Goal: Task Accomplishment & Management: Manage account settings

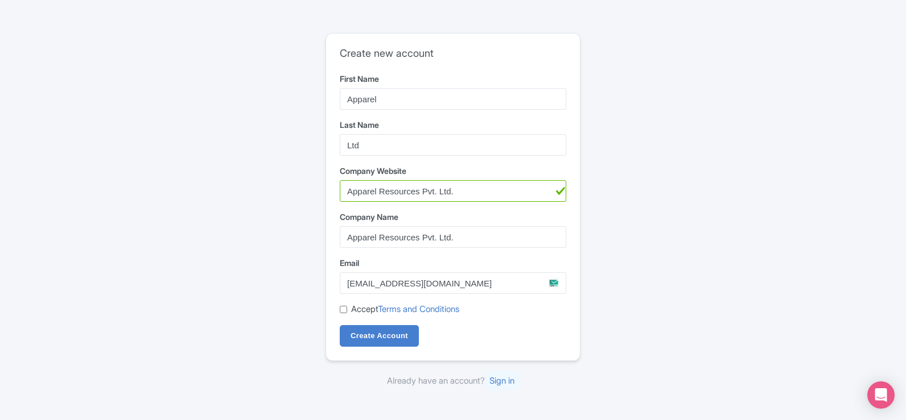
click at [345, 146] on input "Ltd" at bounding box center [453, 145] width 226 height 22
type input "Resources Pvt Ltd"
click at [432, 193] on input "Apparel Resources Pvt. Ltd." at bounding box center [453, 191] width 226 height 22
click at [479, 188] on input "Company Website" at bounding box center [453, 191] width 226 height 22
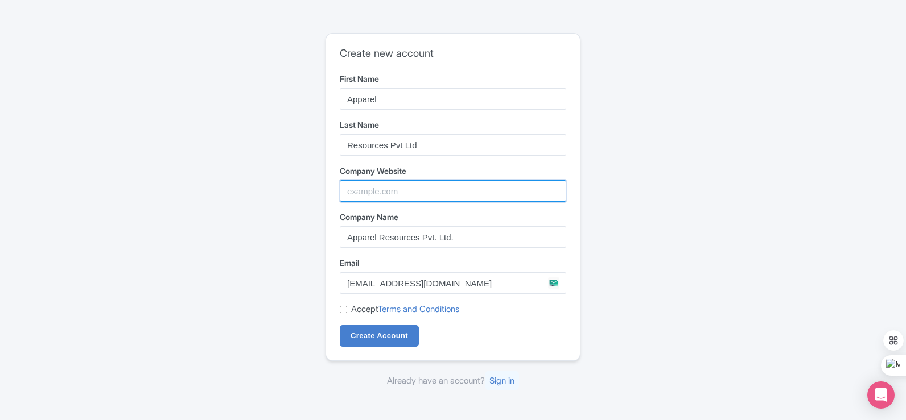
paste input "https://apparelresources.com/"
type input "https://apparelresources.com/"
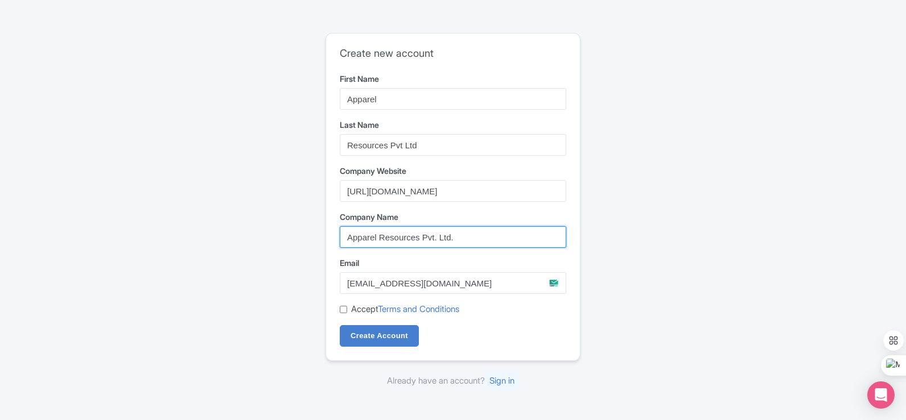
click at [487, 231] on input "Apparel Resources Pvt. Ltd." at bounding box center [453, 237] width 226 height 22
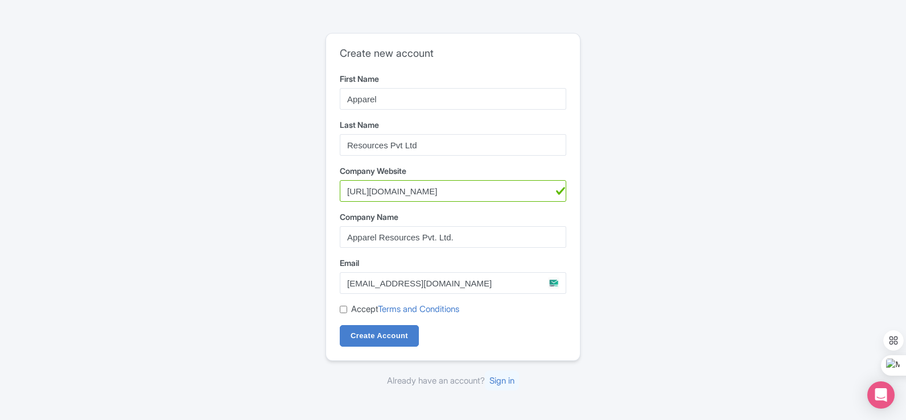
click at [259, 246] on div "Create new account First Name Apparel Last Name Resources Pvt Ltd Company Websi…" at bounding box center [453, 210] width 728 height 364
click at [419, 276] on input "contact@apparelresources.com" at bounding box center [453, 283] width 226 height 22
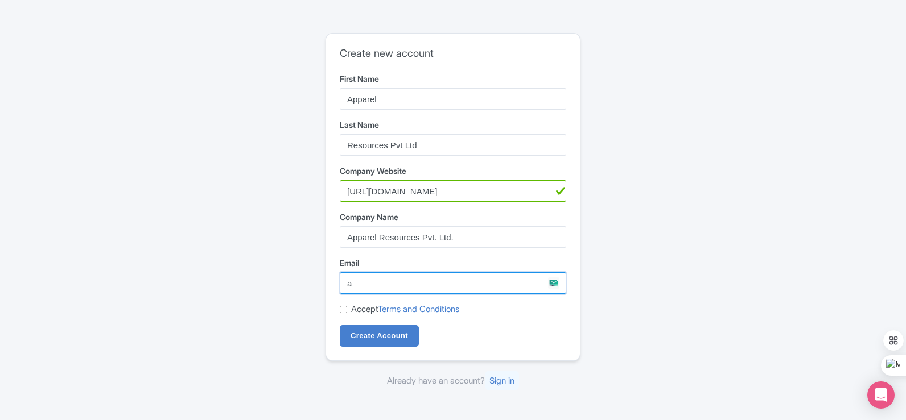
type input "apparelresources2@gmail.com"
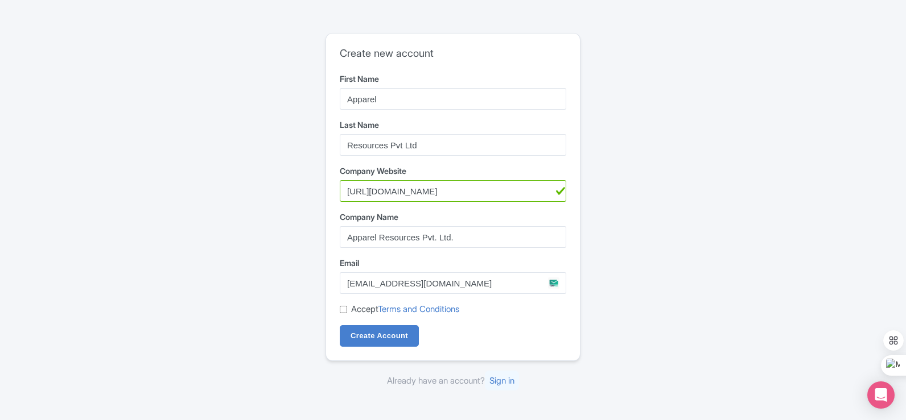
click at [254, 303] on div "Create new account First Name Apparel Last Name Resources Pvt Ltd Company Websi…" at bounding box center [453, 210] width 728 height 364
click at [348, 310] on div "Accept Terms and Conditions" at bounding box center [453, 309] width 226 height 13
click at [344, 312] on input "Accept Terms and Conditions" at bounding box center [343, 309] width 7 height 7
checkbox input "true"
click at [357, 330] on input "Create Account" at bounding box center [379, 336] width 79 height 22
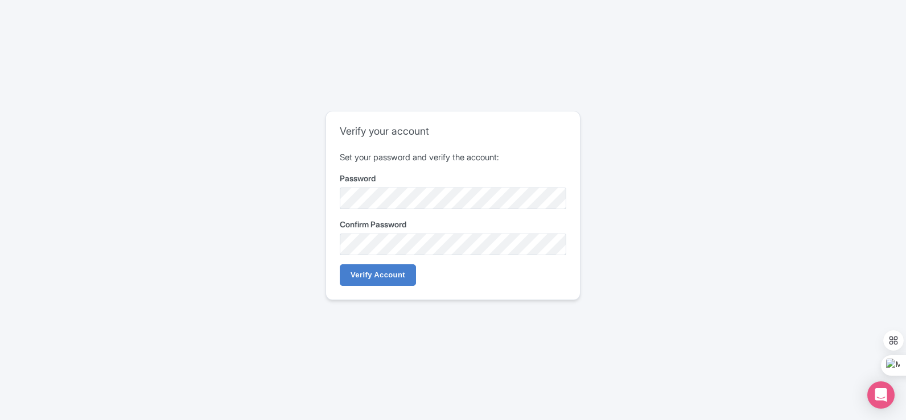
click at [658, 217] on div "Verify your account Set your password and verify the account: Password Confirm …" at bounding box center [453, 210] width 728 height 208
click at [614, 291] on div "Verify your account Set your password and verify the account: Password Confirm …" at bounding box center [453, 210] width 728 height 208
click at [387, 275] on input "Verify Account" at bounding box center [378, 276] width 76 height 22
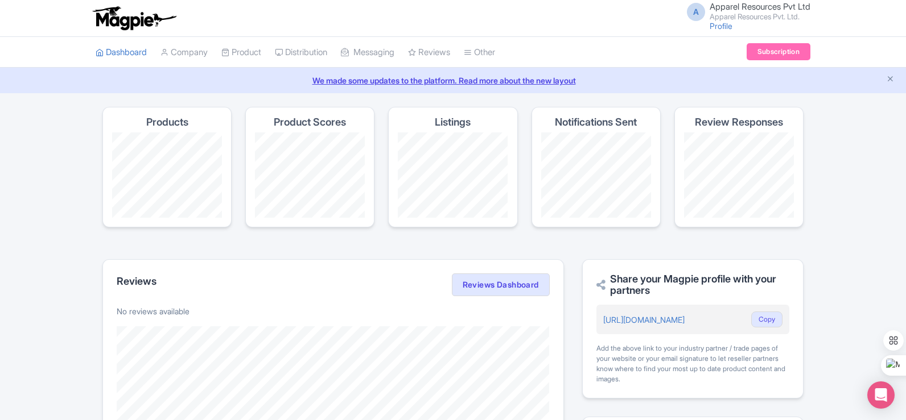
click at [719, 10] on span "Apparel Resources Pvt Ltd" at bounding box center [759, 6] width 101 height 11
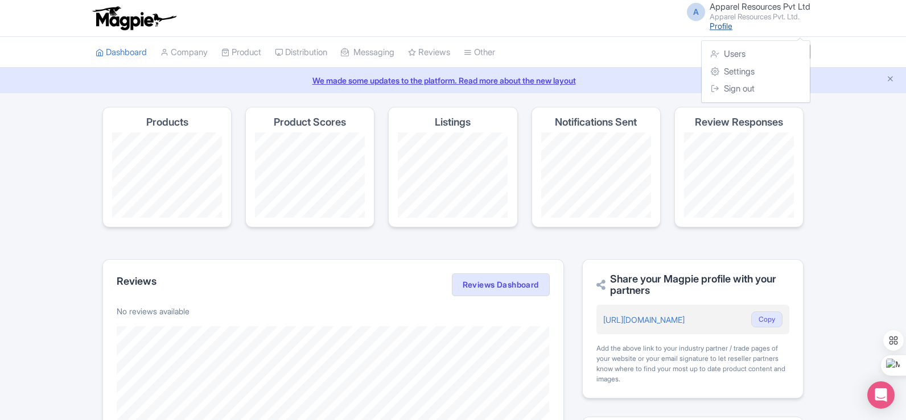
click at [717, 28] on link "Profile" at bounding box center [720, 26] width 23 height 10
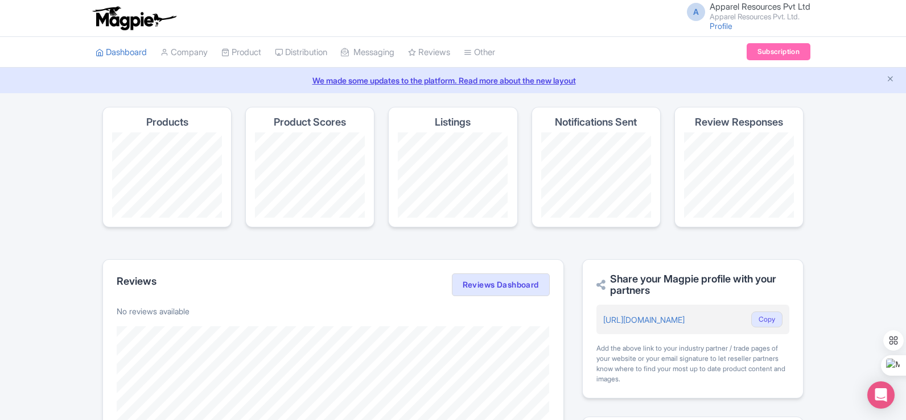
click at [746, 6] on span "Apparel Resources Pvt Ltd" at bounding box center [759, 6] width 101 height 11
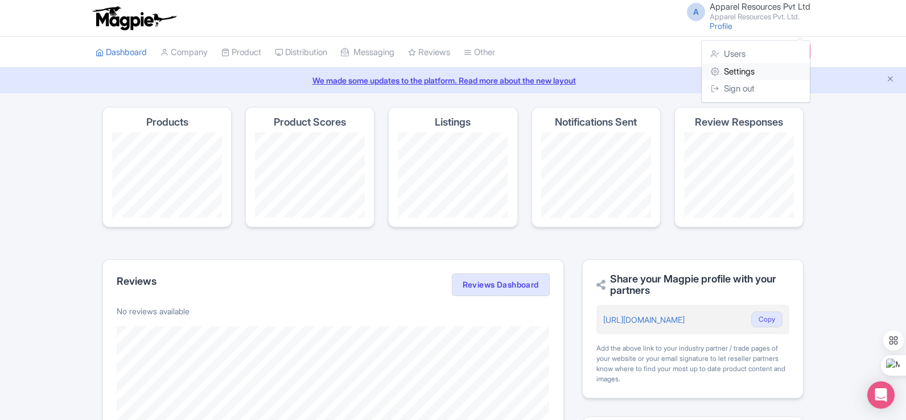
click at [725, 72] on link "Settings" at bounding box center [755, 72] width 108 height 18
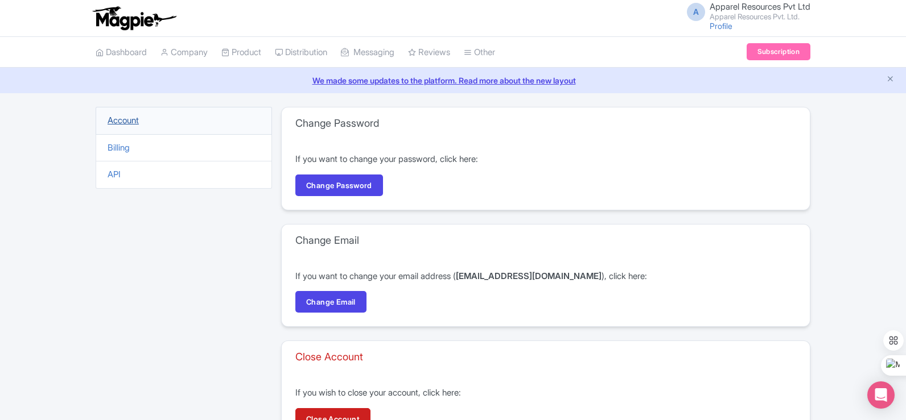
click at [134, 120] on link "Account" at bounding box center [123, 120] width 31 height 11
click at [203, 53] on link "Company" at bounding box center [183, 52] width 47 height 31
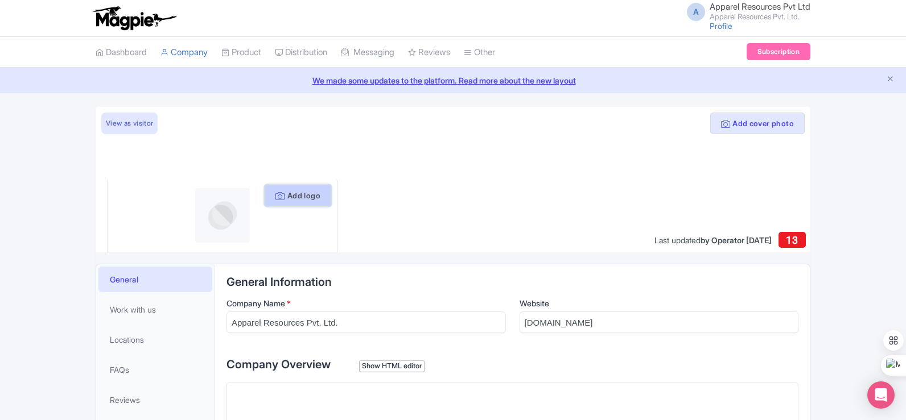
click at [299, 197] on button "Add logo" at bounding box center [298, 196] width 67 height 22
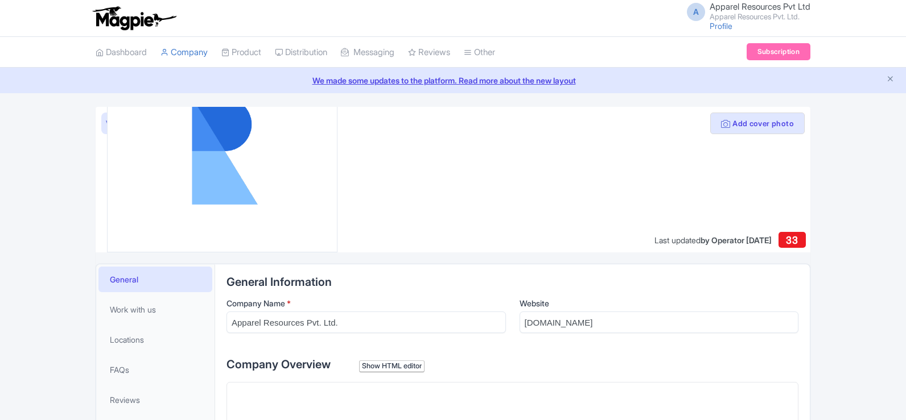
click at [276, 143] on img at bounding box center [221, 151] width 183 height 183
click at [106, 122] on link "View as visitor" at bounding box center [129, 124] width 56 height 22
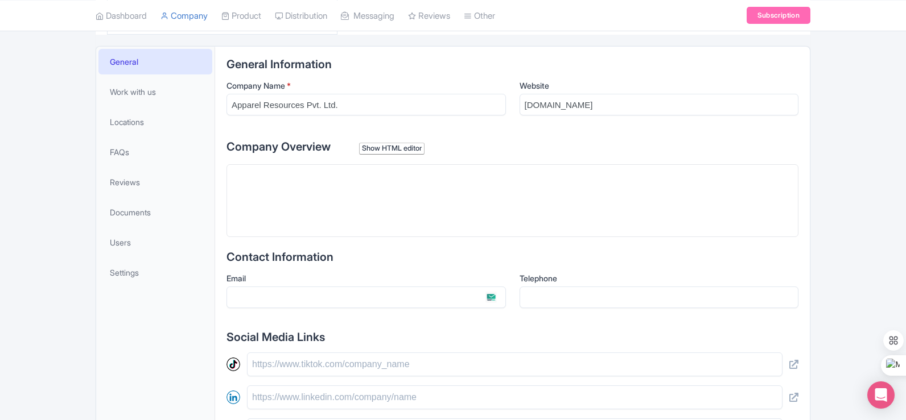
scroll to position [228, 0]
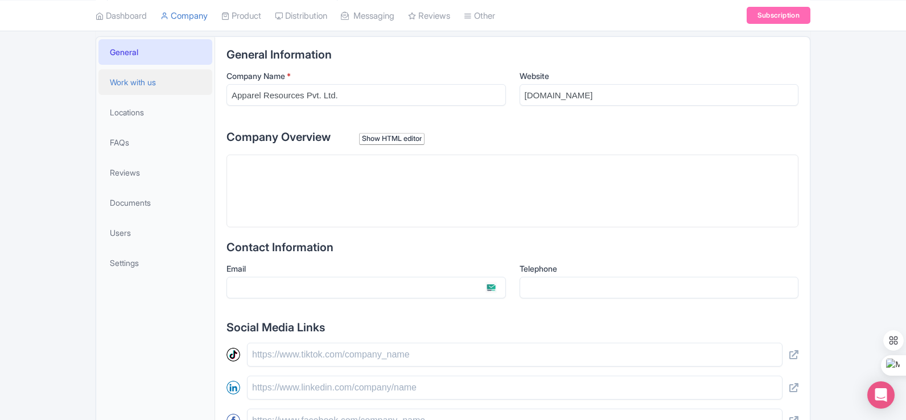
click at [131, 83] on span "Work with us" at bounding box center [133, 82] width 46 height 12
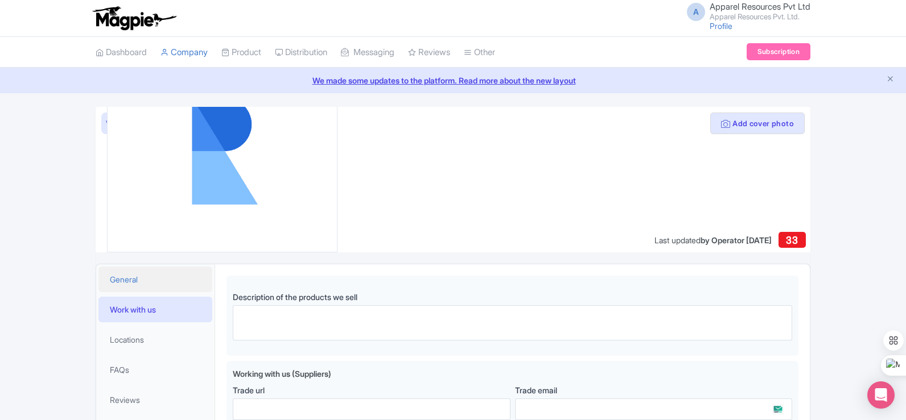
click at [123, 283] on span "General" at bounding box center [124, 280] width 28 height 12
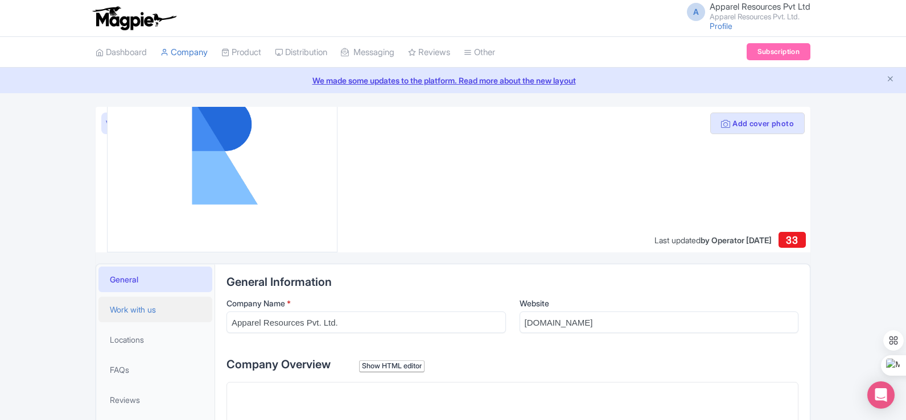
click at [127, 308] on span "Work with us" at bounding box center [133, 310] width 46 height 12
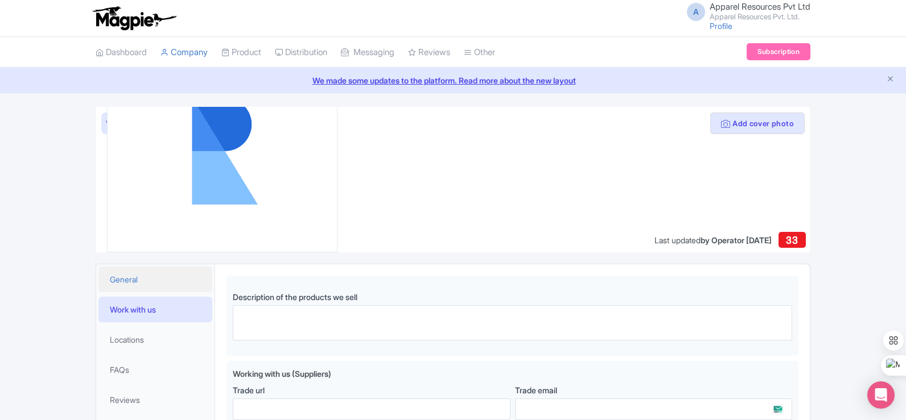
click at [132, 277] on span "General" at bounding box center [124, 280] width 28 height 12
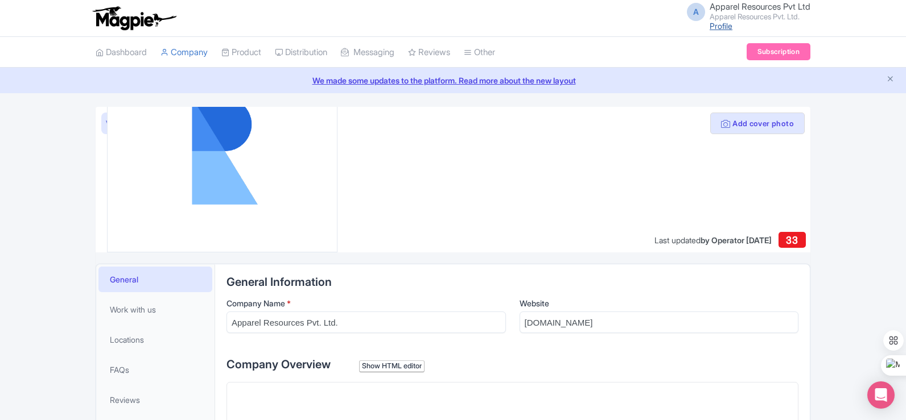
click at [710, 24] on link "Profile" at bounding box center [720, 26] width 23 height 10
click at [117, 56] on link "Dashboard" at bounding box center [121, 52] width 51 height 31
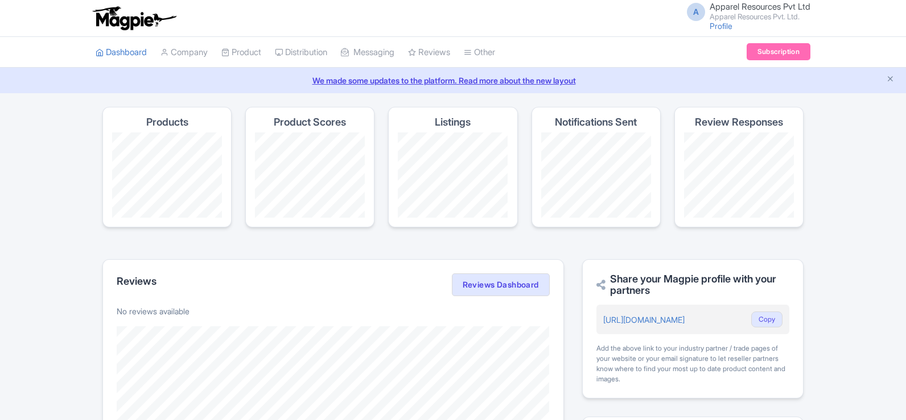
click at [776, 5] on span "Apparel Resources Pvt Ltd" at bounding box center [759, 6] width 101 height 11
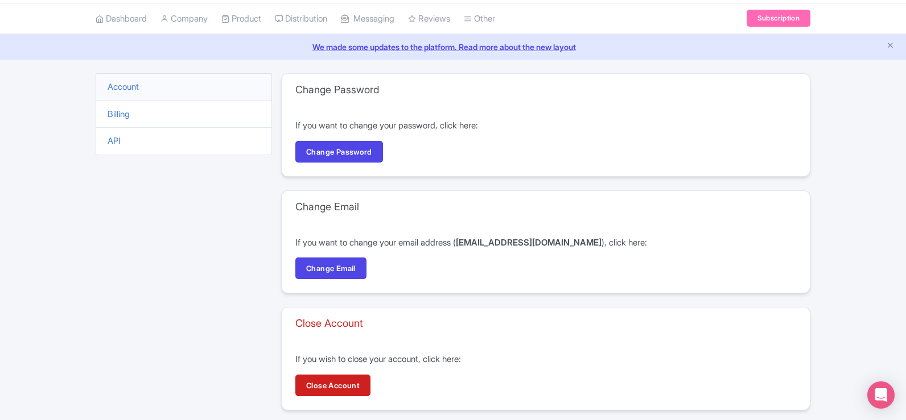
scroll to position [86, 0]
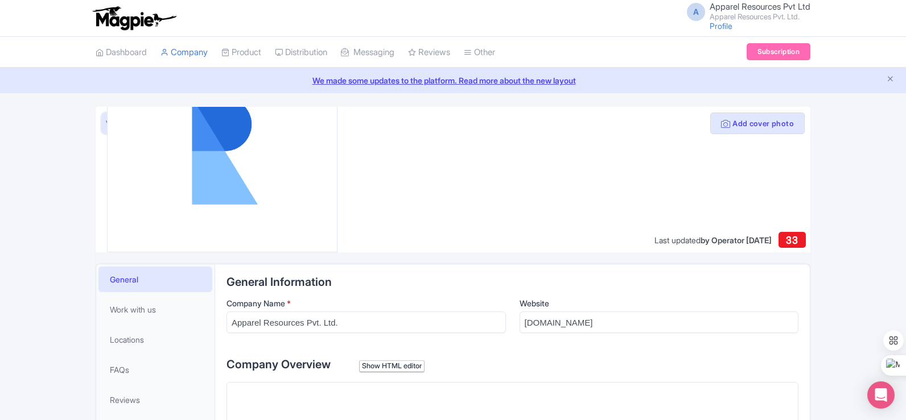
click at [106, 123] on link "View as visitor" at bounding box center [129, 124] width 56 height 22
click at [262, 191] on img at bounding box center [221, 151] width 183 height 183
click at [315, 238] on div "Update logo" at bounding box center [222, 152] width 230 height 202
click at [330, 124] on div "Update logo" at bounding box center [222, 152] width 230 height 202
click at [263, 111] on img at bounding box center [221, 151] width 183 height 183
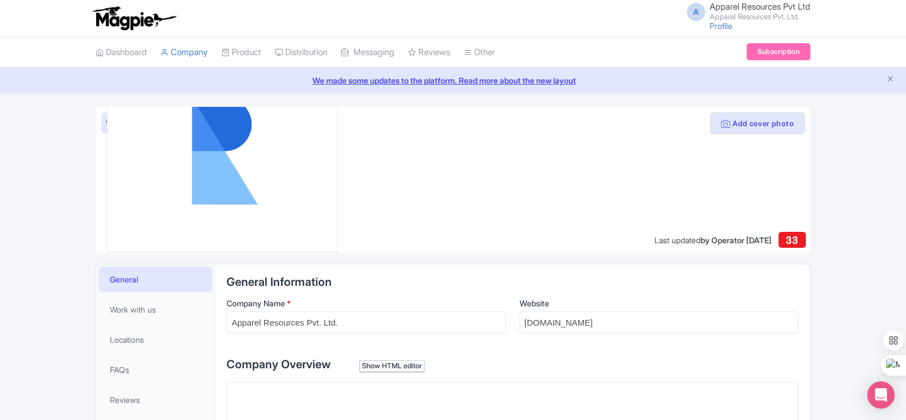
click at [112, 147] on div "Update logo" at bounding box center [222, 152] width 230 height 202
click at [134, 195] on img at bounding box center [221, 151] width 183 height 183
click at [295, 167] on img at bounding box center [221, 151] width 183 height 183
click at [272, 131] on img at bounding box center [221, 151] width 183 height 183
click at [162, 127] on img at bounding box center [221, 151] width 183 height 183
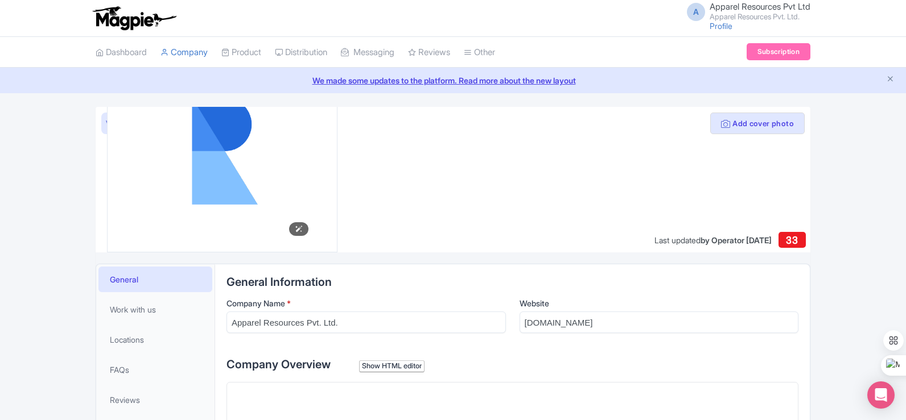
click at [143, 129] on img at bounding box center [221, 151] width 183 height 183
click at [226, 119] on img at bounding box center [221, 151] width 183 height 183
click at [290, 116] on img at bounding box center [221, 151] width 183 height 183
click at [342, 142] on div at bounding box center [453, 180] width 714 height 146
click at [728, 126] on button "Add cover photo" at bounding box center [757, 124] width 94 height 22
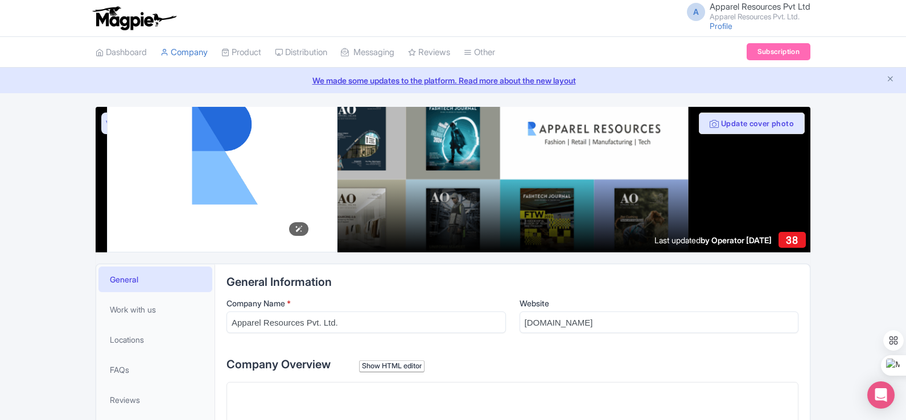
click at [273, 149] on img at bounding box center [221, 151] width 183 height 183
click at [331, 226] on div "Update logo" at bounding box center [222, 152] width 230 height 202
click at [323, 224] on div "Update logo" at bounding box center [222, 152] width 230 height 202
click at [329, 130] on div "Update logo" at bounding box center [222, 152] width 230 height 202
click at [277, 113] on img at bounding box center [221, 151] width 183 height 183
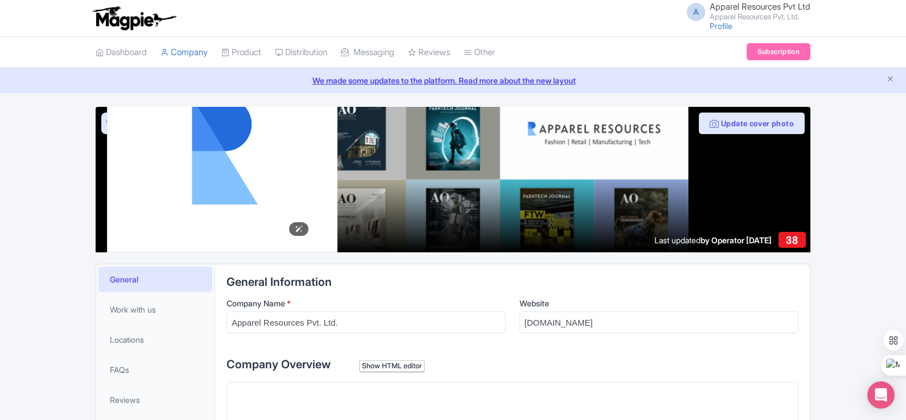
click at [225, 113] on img at bounding box center [221, 151] width 183 height 183
click at [163, 199] on img at bounding box center [221, 151] width 183 height 183
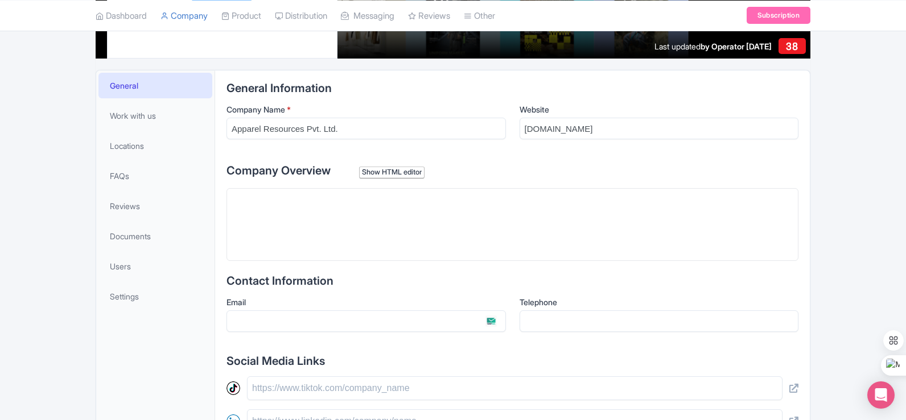
scroll to position [228, 0]
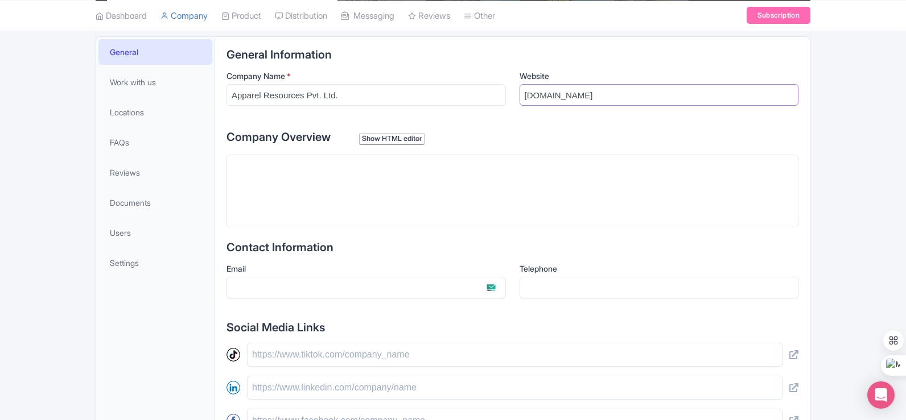
click at [656, 87] on input "[DOMAIN_NAME]" at bounding box center [658, 95] width 279 height 22
click at [656, 87] on input "Website" at bounding box center [658, 95] width 279 height 22
type input "[URL][DOMAIN_NAME]"
click at [359, 192] on trix-editor at bounding box center [512, 191] width 572 height 73
paste trix-editor "<div>&nbsp;</div><div><br>Apparel Resources brings the two worlds of Buyers and…"
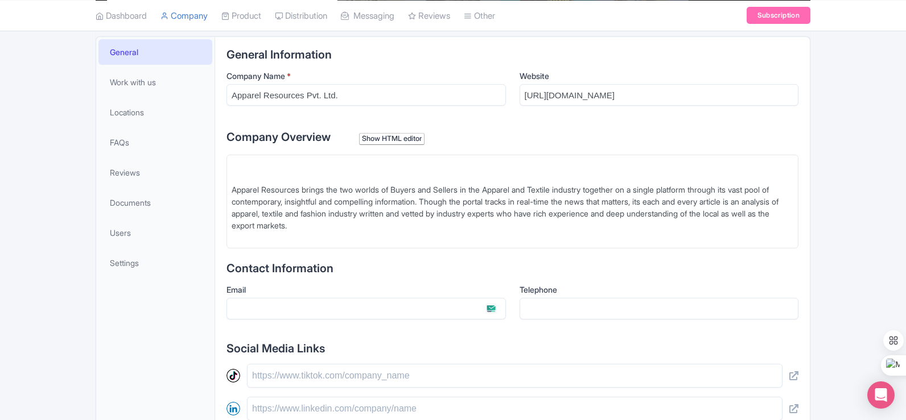
click at [277, 172] on div "Apparel Resources brings the two worlds of Buyers and Sellers in the Apparel an…" at bounding box center [512, 208] width 561 height 72
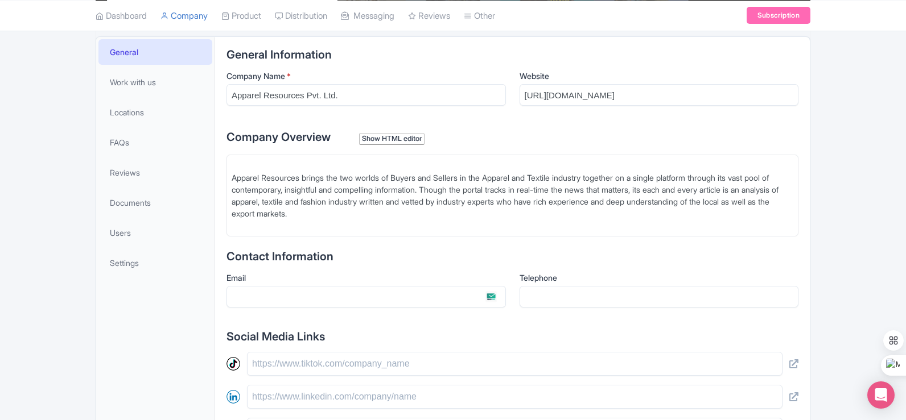
click at [232, 178] on div "Apparel Resources brings the two worlds of Buyers and Sellers in the Apparel an…" at bounding box center [512, 202] width 561 height 60
type trix-editor "<div>&nbsp;Apparel Resources brings the two worlds of Buyers and Sellers in the…"
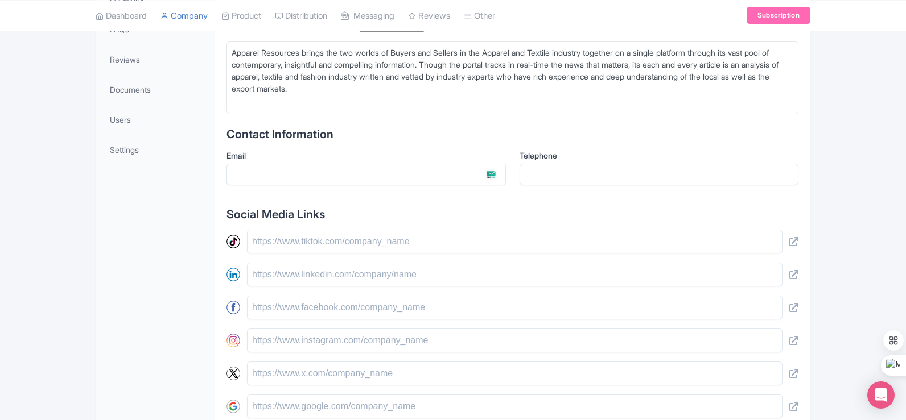
scroll to position [341, 0]
click at [290, 172] on input "Email" at bounding box center [365, 174] width 279 height 22
type input "[EMAIL_ADDRESS][DOMAIN_NAME]"
drag, startPoint x: 530, startPoint y: 176, endPoint x: 537, endPoint y: 176, distance: 7.4
click at [530, 176] on input "07982048042" at bounding box center [658, 174] width 279 height 22
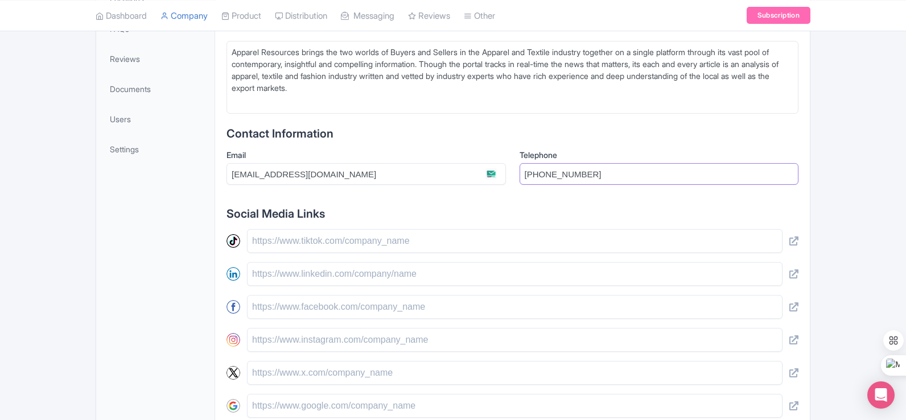
type input "[PHONE_NUMBER]"
click at [510, 223] on div "Social Media Links" at bounding box center [512, 346] width 572 height 276
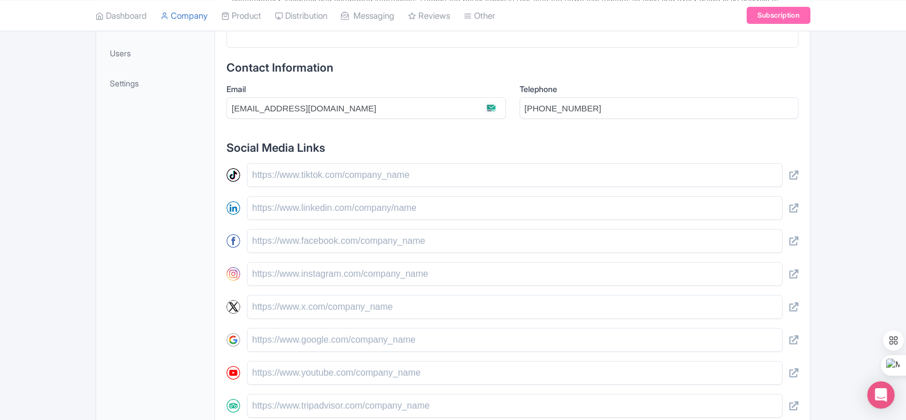
scroll to position [455, 0]
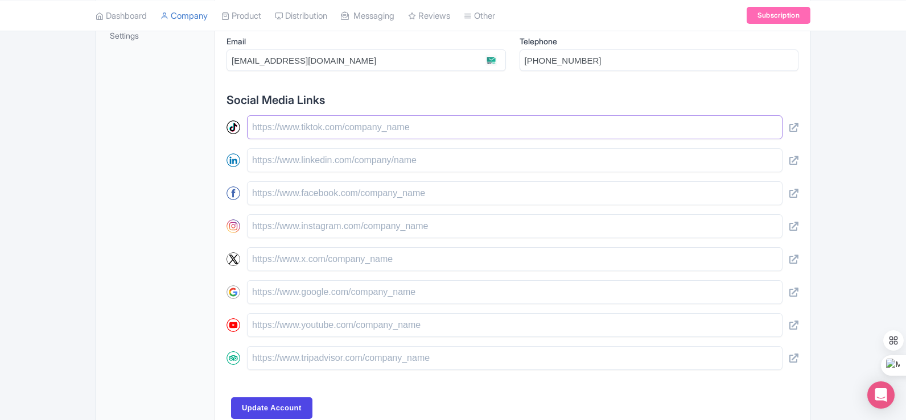
click at [363, 130] on input "text" at bounding box center [514, 127] width 535 height 24
click at [330, 124] on input "text" at bounding box center [514, 127] width 535 height 24
click at [279, 162] on input "text" at bounding box center [514, 160] width 535 height 24
click at [321, 127] on input "text" at bounding box center [514, 127] width 535 height 24
click at [115, 213] on div "General Work with us Locations FAQs Reviews Documents Users Settings" at bounding box center [155, 122] width 119 height 626
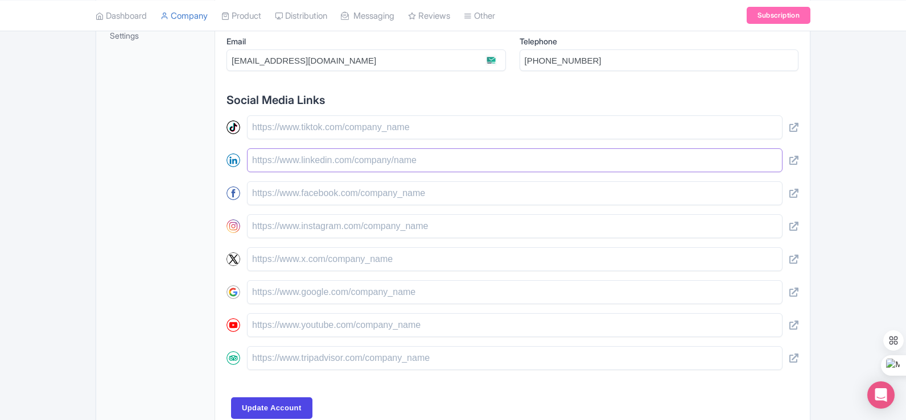
click at [344, 166] on input "text" at bounding box center [514, 160] width 535 height 24
paste input "[URL][DOMAIN_NAME]"
type input "[URL][DOMAIN_NAME]"
click at [317, 197] on input "text" at bounding box center [514, 193] width 535 height 24
paste input "[URL][DOMAIN_NAME]"
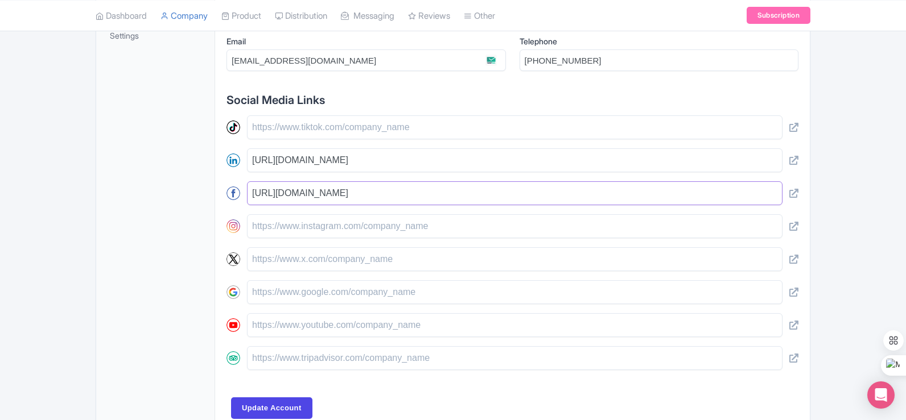
type input "[URL][DOMAIN_NAME]"
click at [315, 234] on input "text" at bounding box center [514, 226] width 535 height 24
paste input "[URL][DOMAIN_NAME]"
type input "[URL][DOMAIN_NAME]"
click at [382, 265] on input "text" at bounding box center [514, 259] width 535 height 24
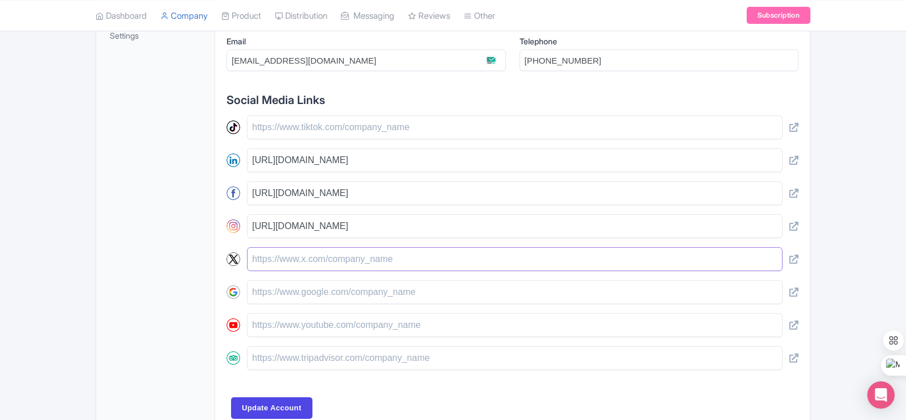
paste input "[URL][DOMAIN_NAME]"
type input "[URL][DOMAIN_NAME]"
click at [289, 291] on input "text" at bounding box center [514, 292] width 535 height 24
paste input "[URL][DOMAIN_NAME]"
type input "[URL][DOMAIN_NAME]"
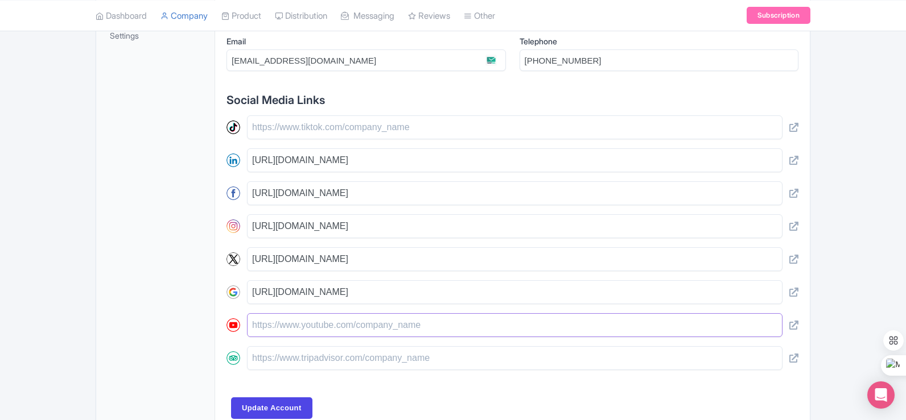
click at [423, 321] on input "text" at bounding box center [514, 325] width 535 height 24
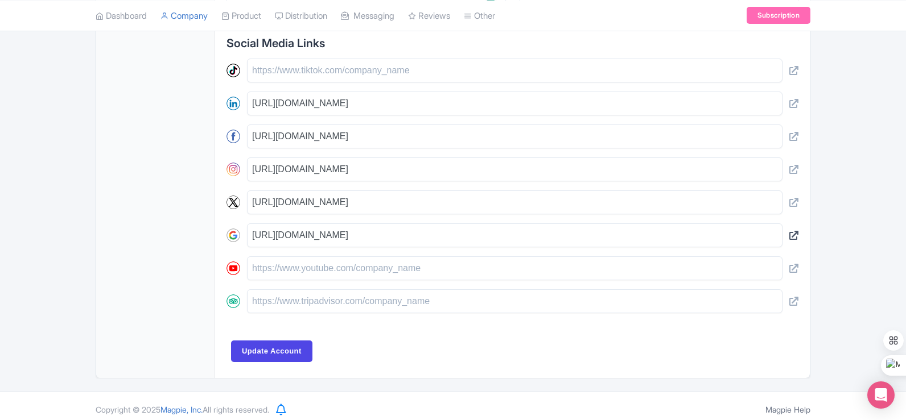
click at [792, 236] on icon at bounding box center [793, 235] width 9 height 9
click at [335, 274] on input "text" at bounding box center [514, 269] width 535 height 24
paste input "[URL][DOMAIN_NAME]"
type input "[URL][DOMAIN_NAME]"
click at [607, 336] on div "General Information Company Name * Apparel Resources Pvt. Ltd. Website https://…" at bounding box center [512, 65] width 572 height 603
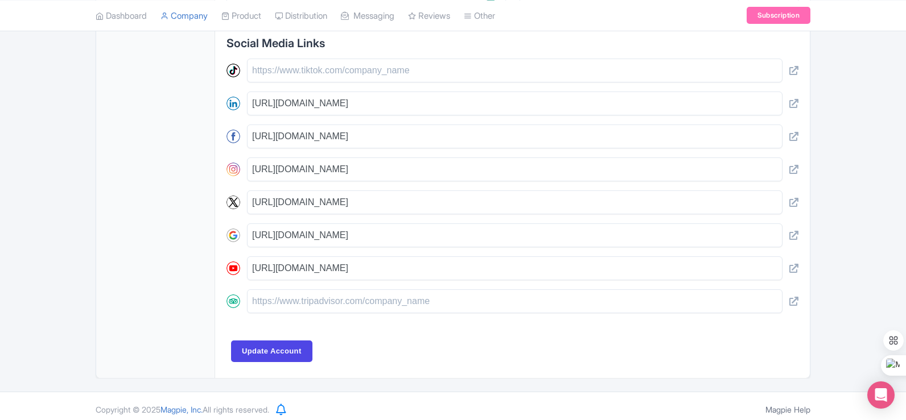
click at [607, 336] on div "General Information Company Name * Apparel Resources Pvt. Ltd. Website https://…" at bounding box center [512, 65] width 572 height 603
click at [367, 239] on input "[URL][DOMAIN_NAME]" at bounding box center [514, 236] width 535 height 24
paste input "share.google/n5jmJgDWvgbzLlclm"
type input "https://share.google/n5jmJgDWvgbzLlclm"
click at [150, 272] on div "General Work with us Locations FAQs Reviews Documents Users Settings" at bounding box center [155, 66] width 119 height 626
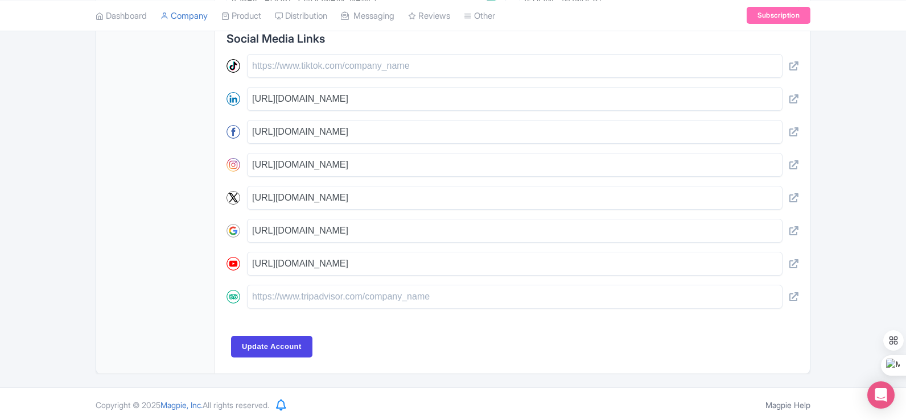
scroll to position [519, 0]
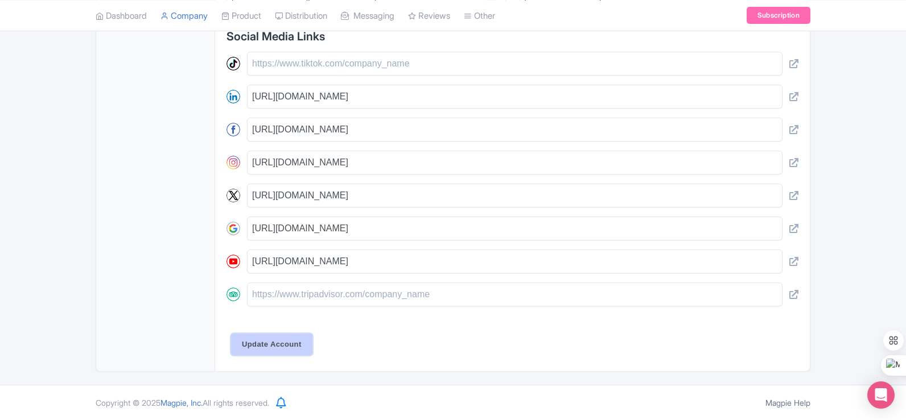
click at [275, 342] on input "Update Account" at bounding box center [271, 345] width 81 height 22
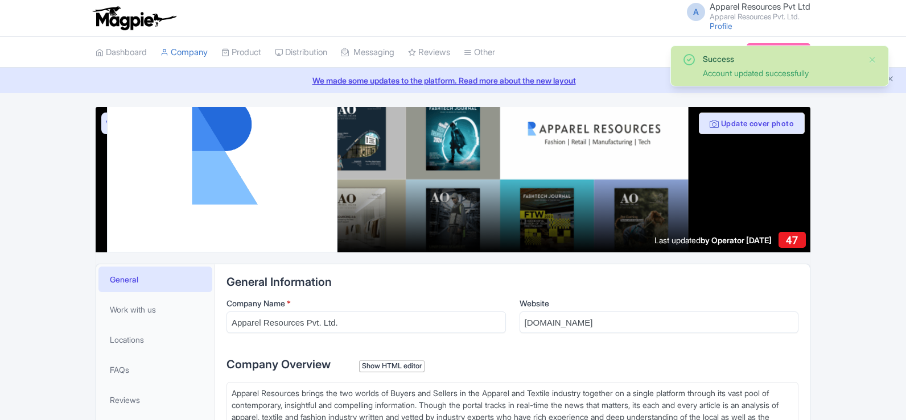
scroll to position [519, 0]
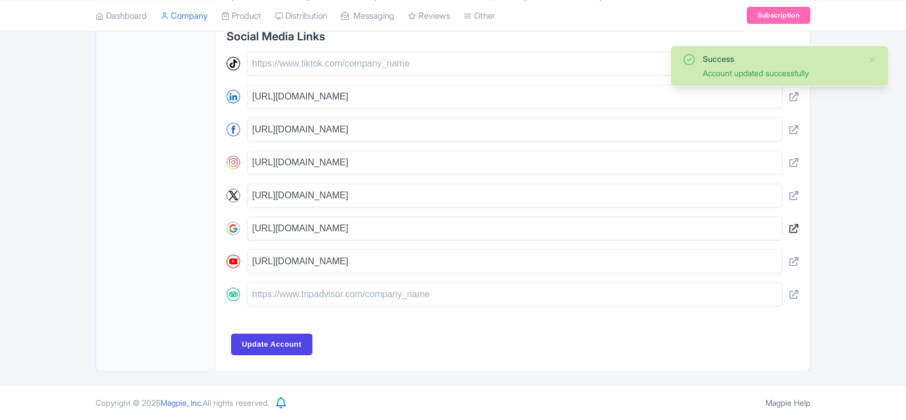
click at [794, 231] on icon at bounding box center [793, 228] width 9 height 9
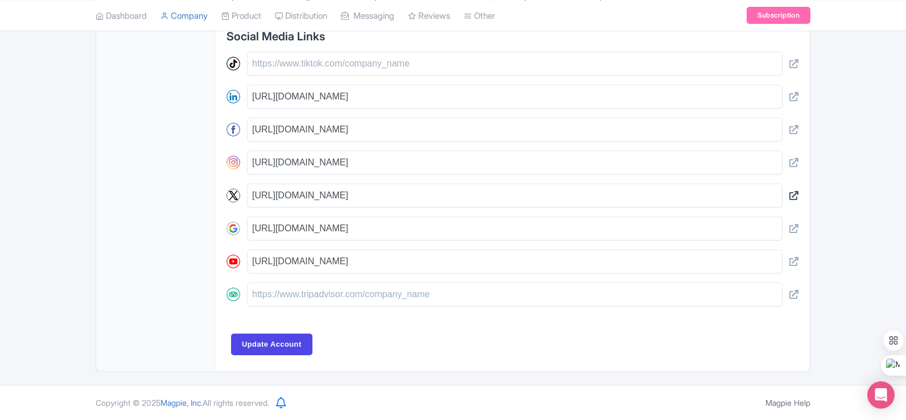
click at [790, 195] on icon at bounding box center [793, 195] width 9 height 9
click at [366, 224] on input "https://share.google/n5jmJgDWvgbzLlclm" at bounding box center [514, 229] width 535 height 24
paste input "apparelresources.com/"
type input "[URL][DOMAIN_NAME]"
click at [294, 344] on input "Update Account" at bounding box center [271, 345] width 81 height 22
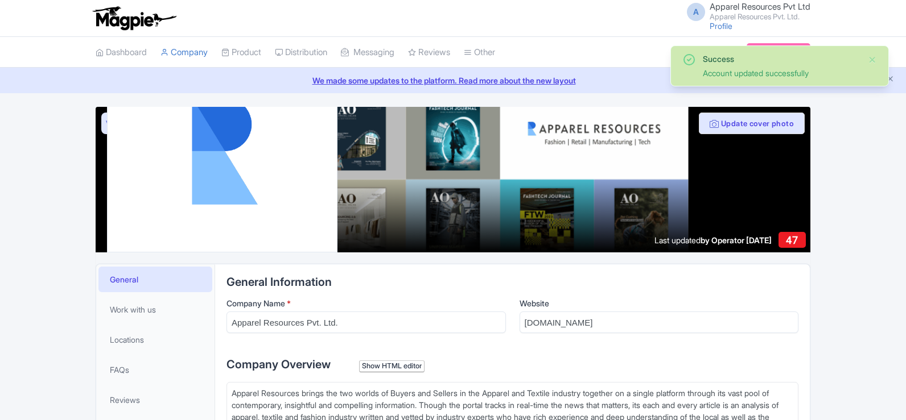
scroll to position [447, 0]
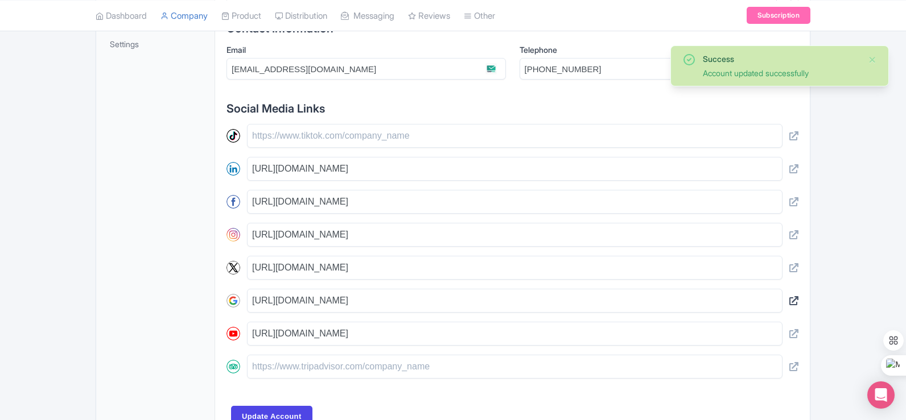
click at [796, 301] on icon at bounding box center [793, 300] width 9 height 9
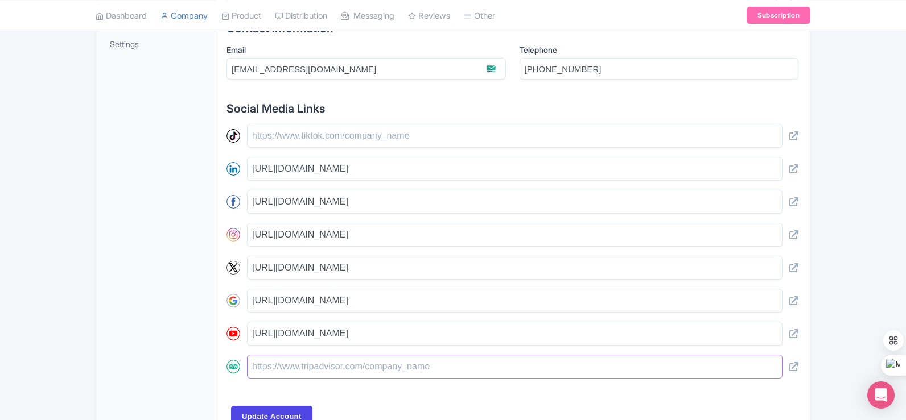
click at [293, 355] on input "text" at bounding box center [514, 367] width 535 height 24
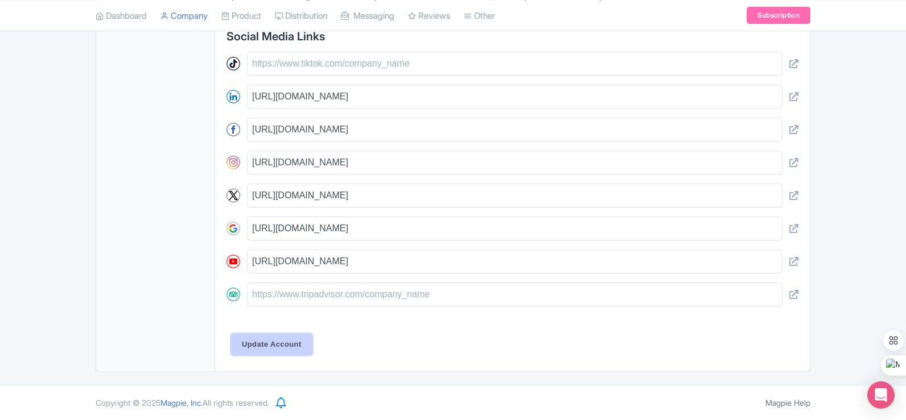
click at [268, 347] on input "Update Account" at bounding box center [271, 345] width 81 height 22
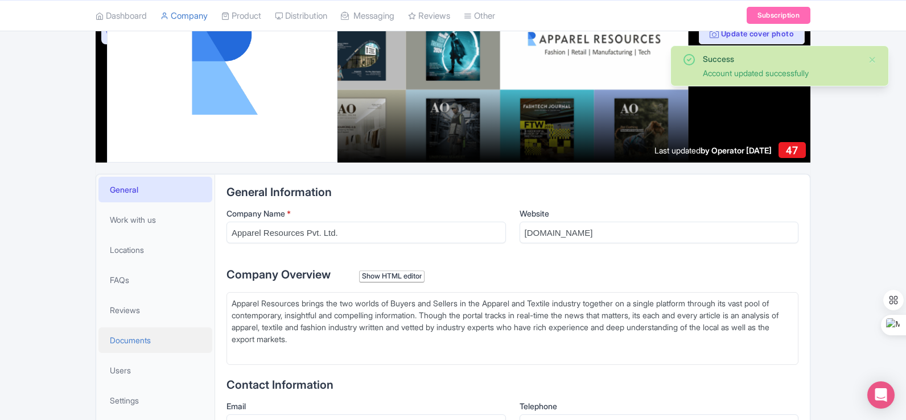
scroll to position [228, 0]
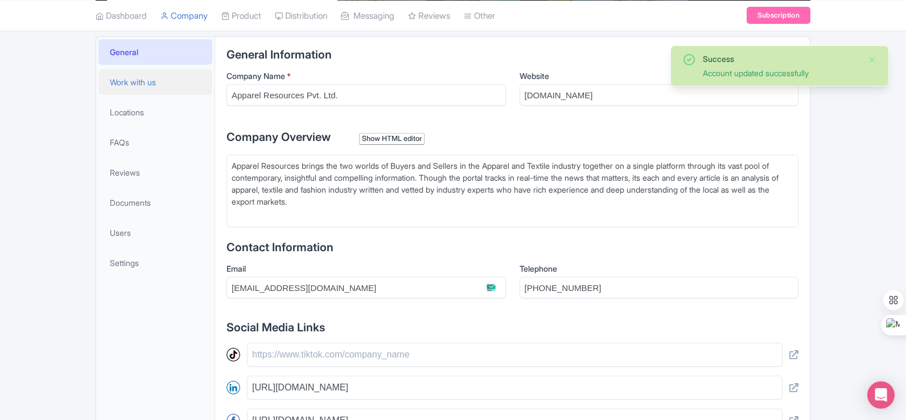
click at [162, 79] on link "Work with us" at bounding box center [155, 82] width 114 height 26
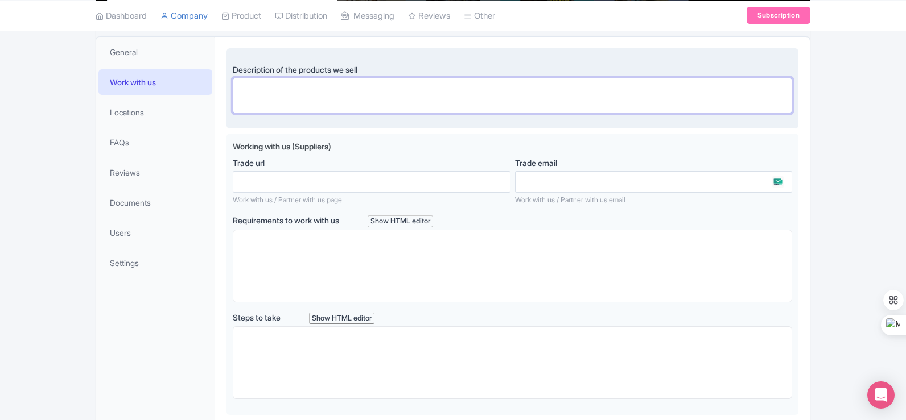
click at [308, 83] on textarea "Description of the products we sell" at bounding box center [512, 95] width 559 height 35
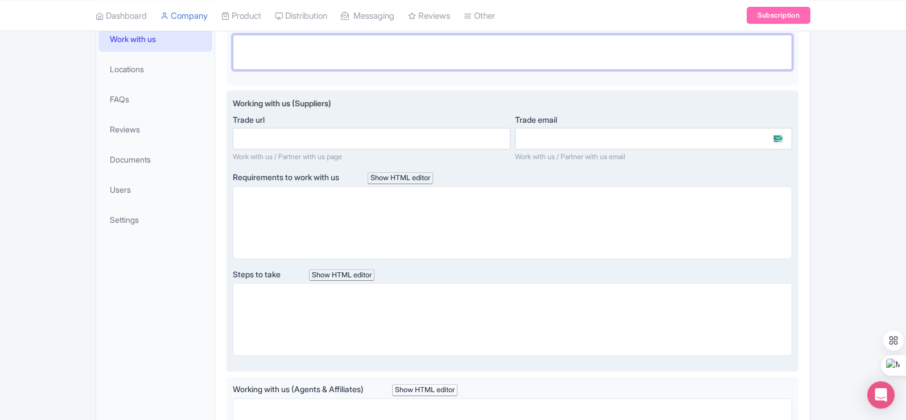
scroll to position [284, 0]
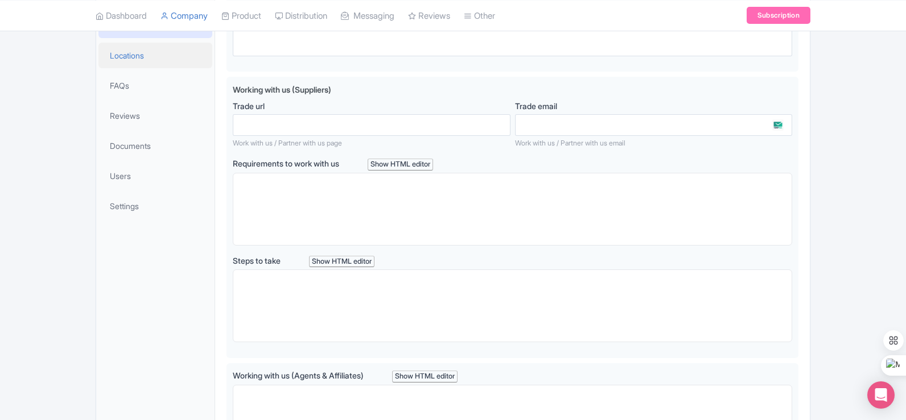
click at [137, 61] on span "Locations" at bounding box center [127, 55] width 34 height 12
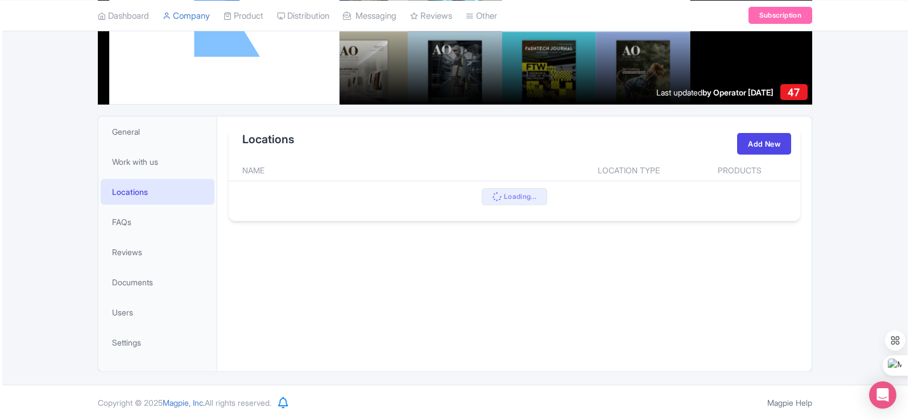
scroll to position [148, 0]
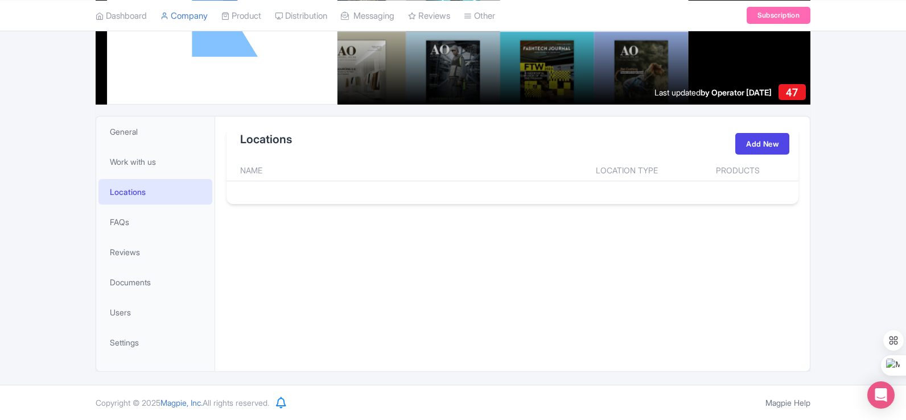
click at [519, 176] on th "Name" at bounding box center [397, 171] width 343 height 22
drag, startPoint x: 405, startPoint y: 201, endPoint x: 388, endPoint y: 204, distance: 17.3
click at [404, 202] on div "Locations Add New Name Location Type Products Load More" at bounding box center [512, 166] width 572 height 76
click at [761, 143] on link "Add New" at bounding box center [762, 144] width 54 height 22
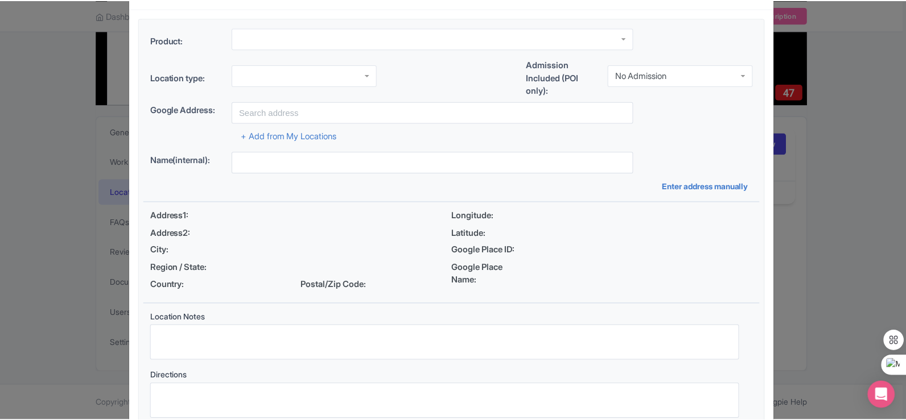
scroll to position [0, 0]
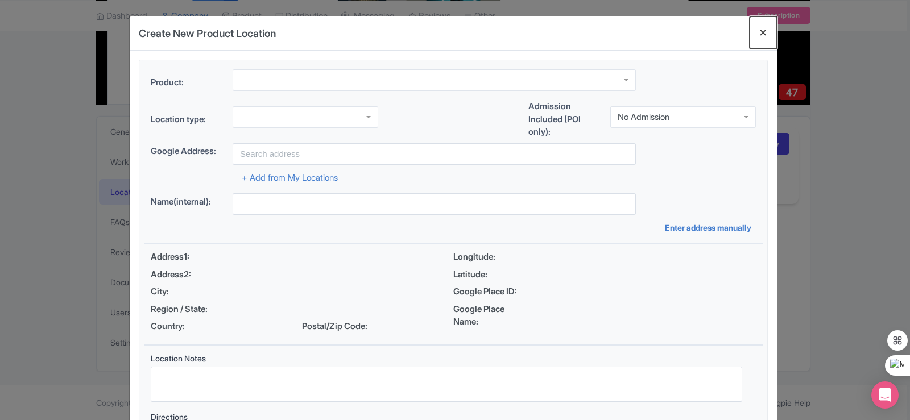
click at [768, 29] on button "Close" at bounding box center [763, 32] width 27 height 32
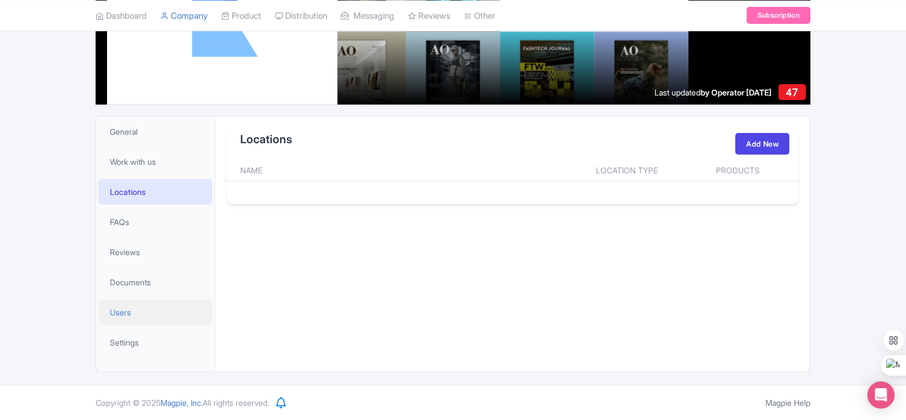
click at [128, 322] on link "Users" at bounding box center [155, 313] width 114 height 26
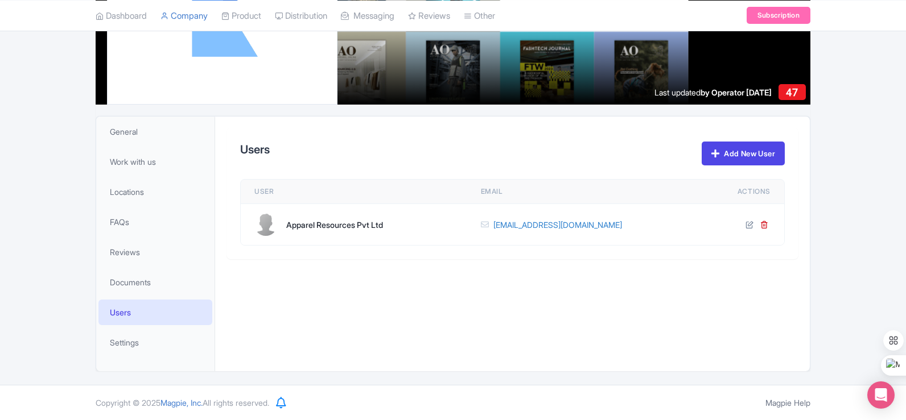
click at [346, 226] on div "Apparel Resources Pvt Ltd" at bounding box center [334, 225] width 97 height 12
click at [119, 345] on span "Settings" at bounding box center [124, 343] width 29 height 12
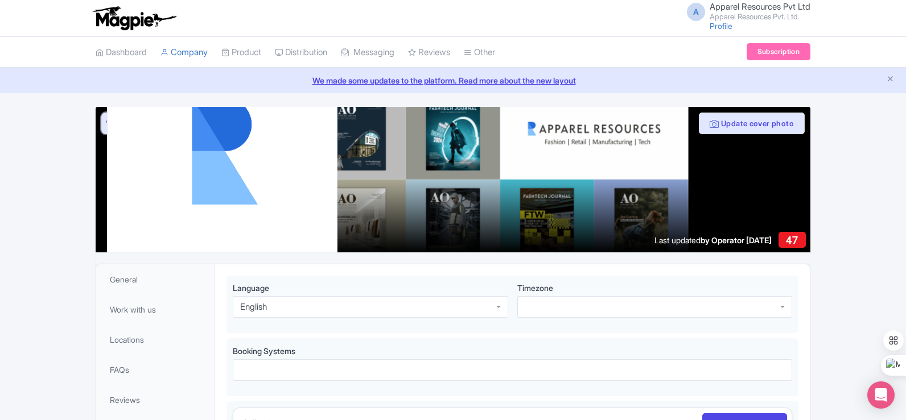
click at [105, 121] on link "View as visitor" at bounding box center [129, 124] width 56 height 22
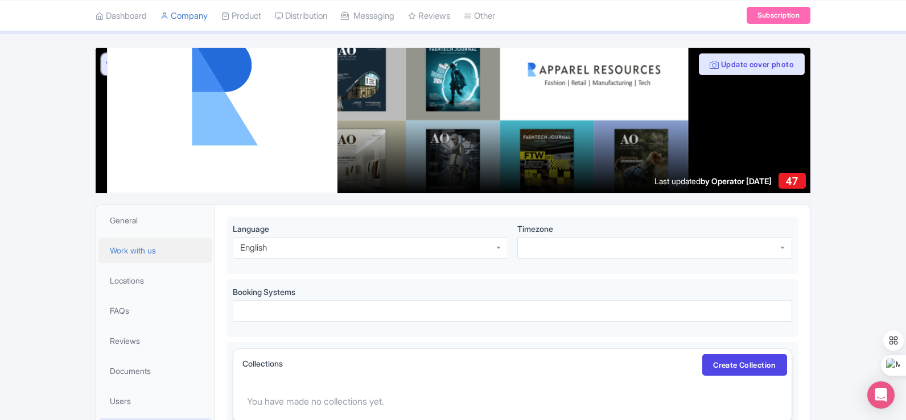
scroll to position [57, 0]
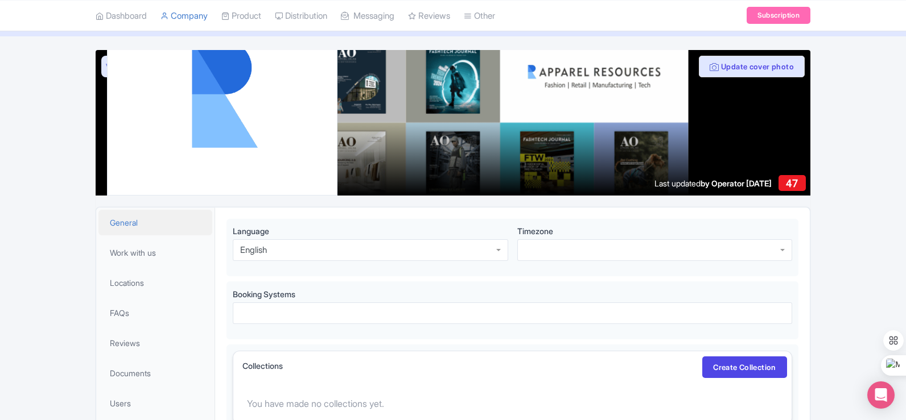
click at [160, 226] on link "General" at bounding box center [155, 223] width 114 height 26
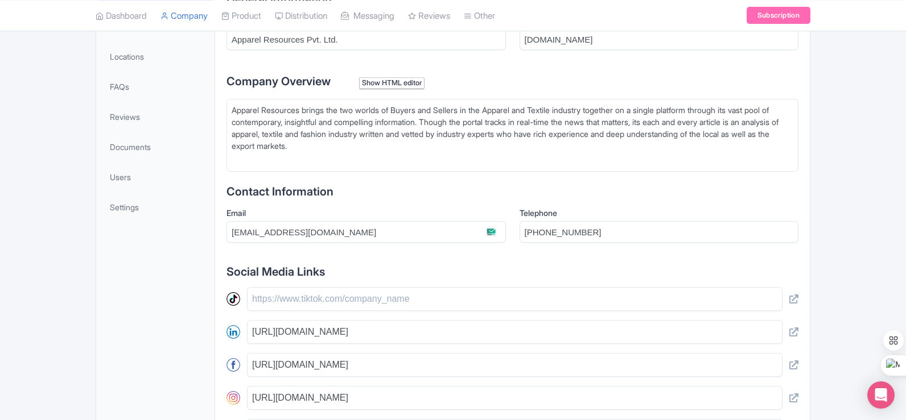
scroll to position [284, 0]
click at [236, 109] on div "Apparel Resources brings the two worlds of Buyers and Sellers in the Apparel an…" at bounding box center [512, 133] width 561 height 60
type trix-editor "<div>Apparel Resources brings the two worlds of Buyers and Sellers in the Appar…"
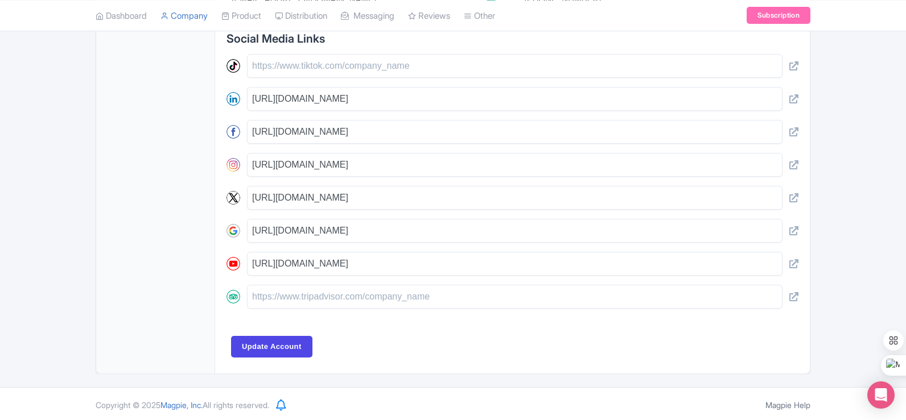
scroll to position [519, 0]
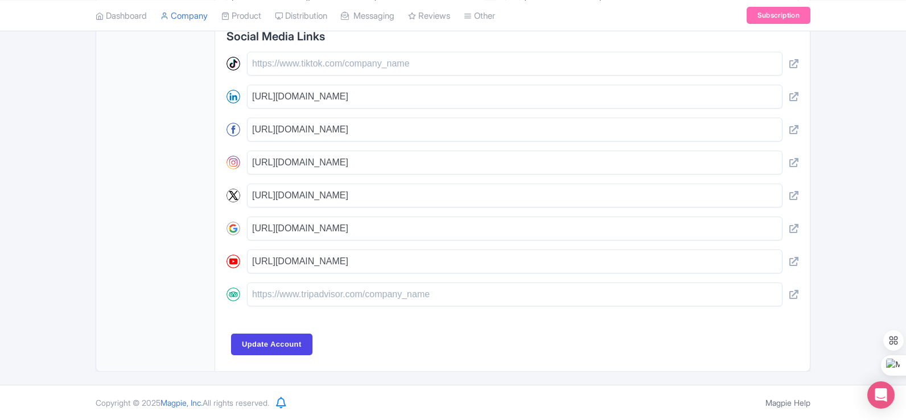
click at [275, 333] on div "General Information Company Name * Apparel Resources Pvt. Ltd. Website apparelr…" at bounding box center [512, 58] width 572 height 603
click at [274, 348] on input "Update Account" at bounding box center [271, 345] width 81 height 22
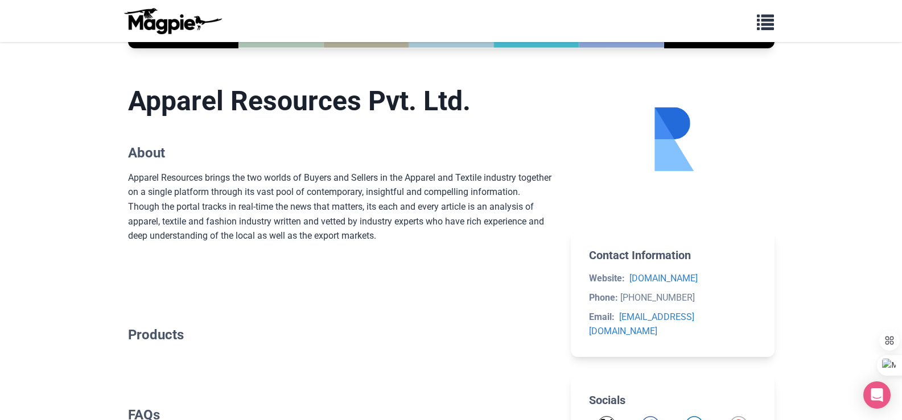
scroll to position [96, 0]
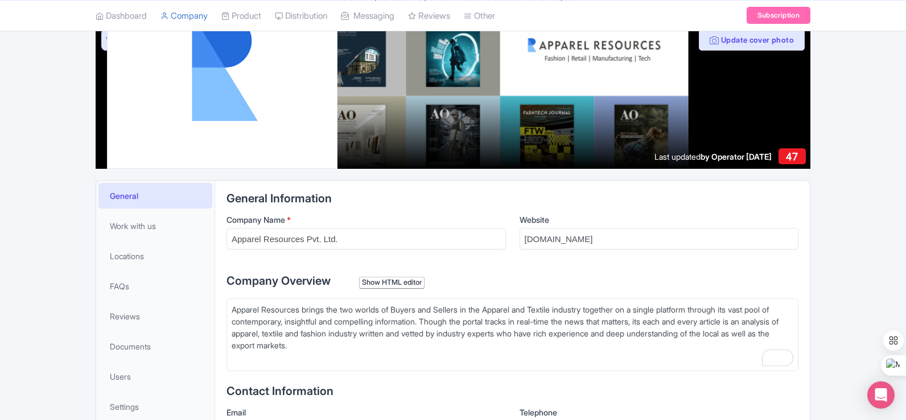
scroll to position [171, 0]
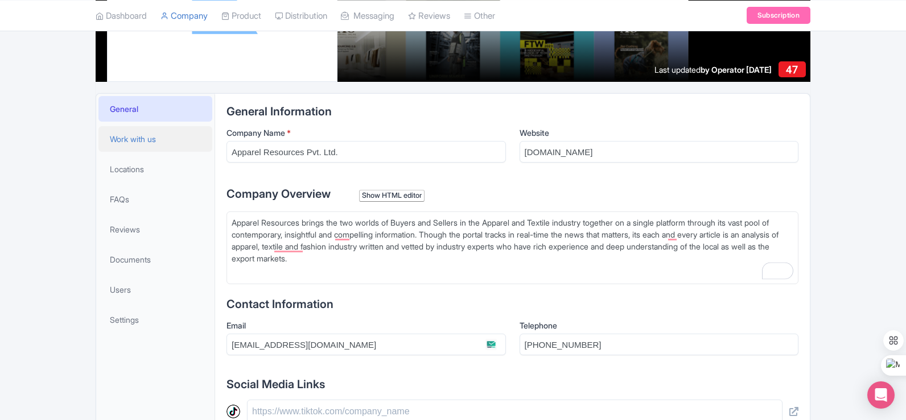
click at [156, 142] on span "Work with us" at bounding box center [133, 139] width 46 height 12
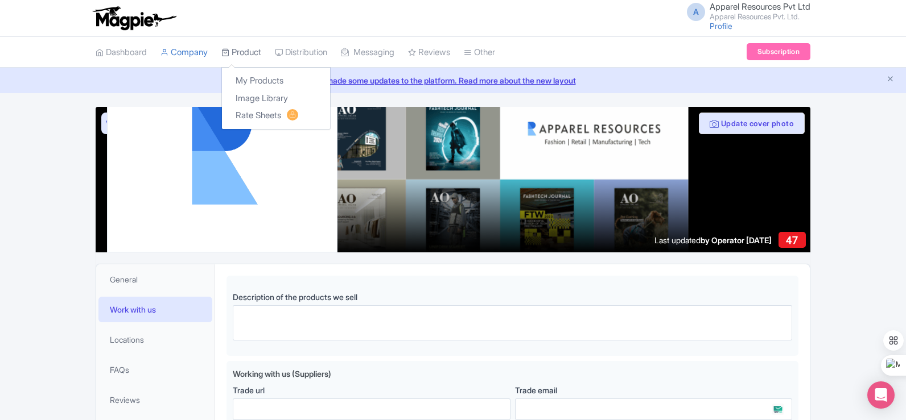
click at [247, 53] on link "Product" at bounding box center [241, 52] width 40 height 31
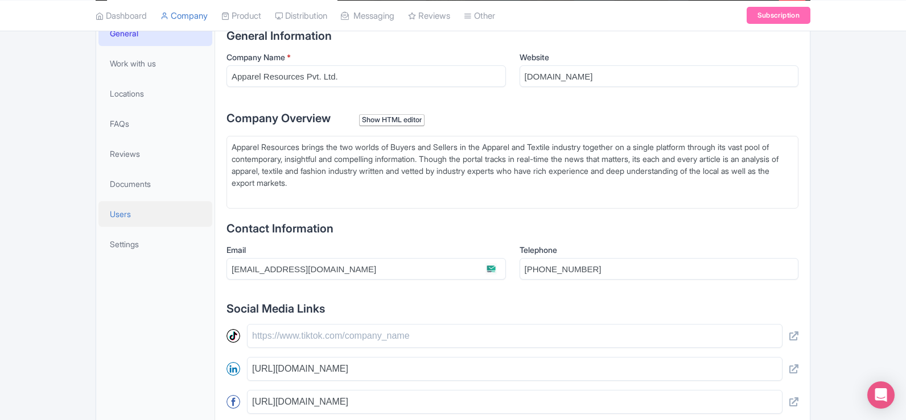
scroll to position [171, 0]
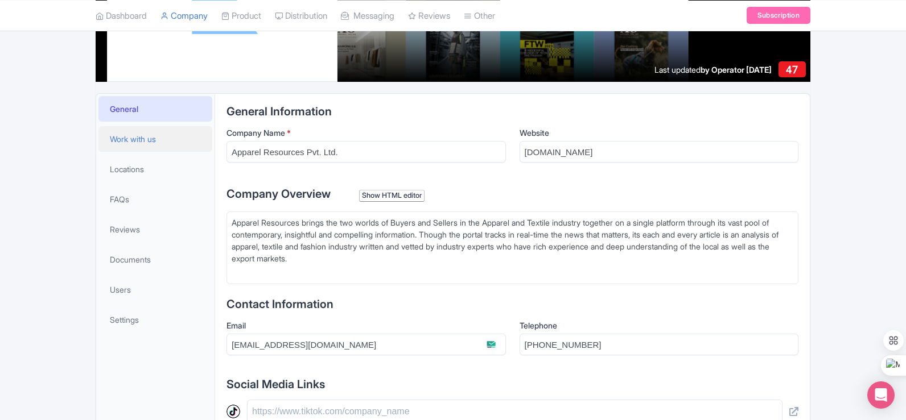
click at [144, 143] on span "Work with us" at bounding box center [133, 139] width 46 height 12
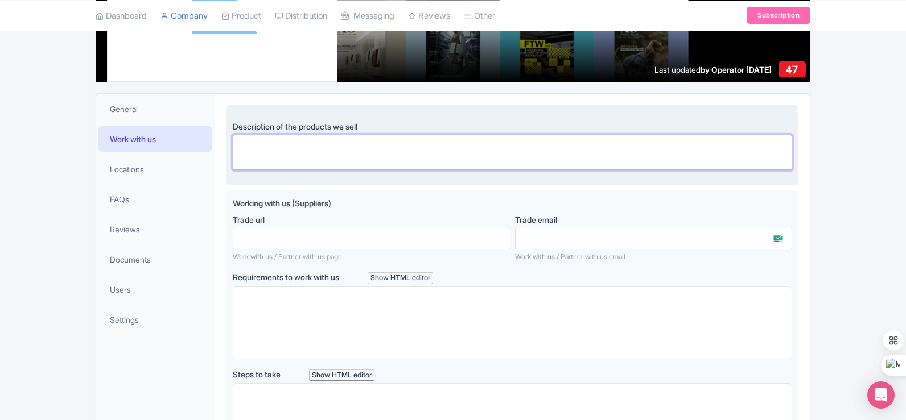
click at [395, 139] on textarea "Description of the products we sell" at bounding box center [512, 152] width 559 height 35
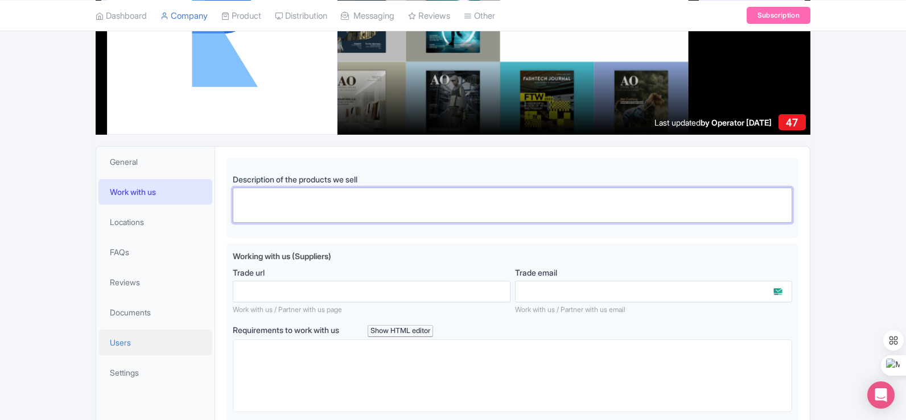
scroll to position [40, 0]
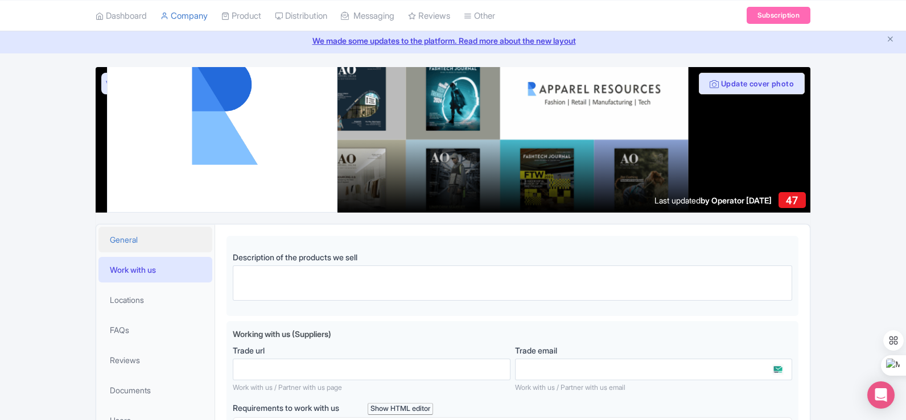
click at [135, 238] on span "General" at bounding box center [124, 240] width 28 height 12
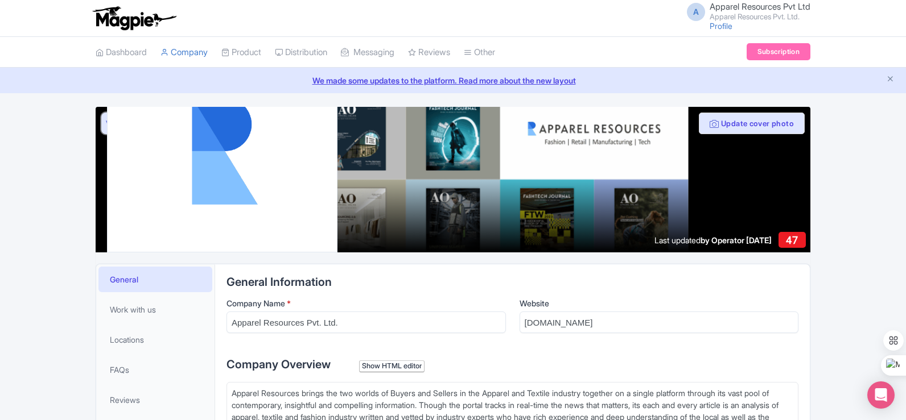
click at [103, 121] on link "View as visitor" at bounding box center [129, 124] width 56 height 22
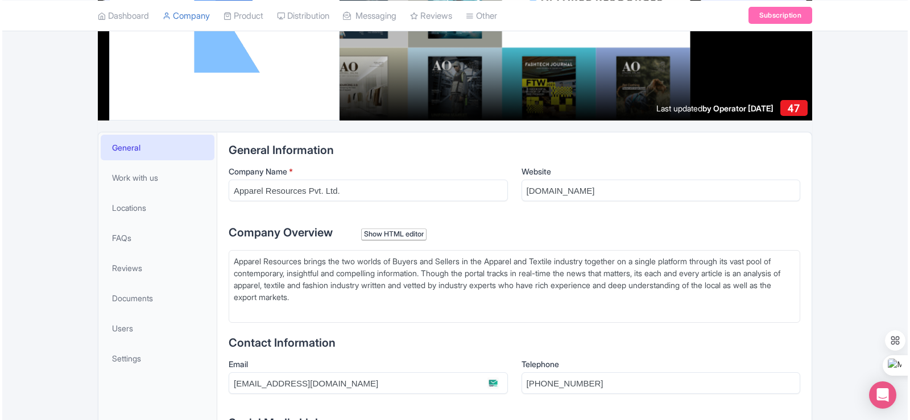
scroll to position [114, 0]
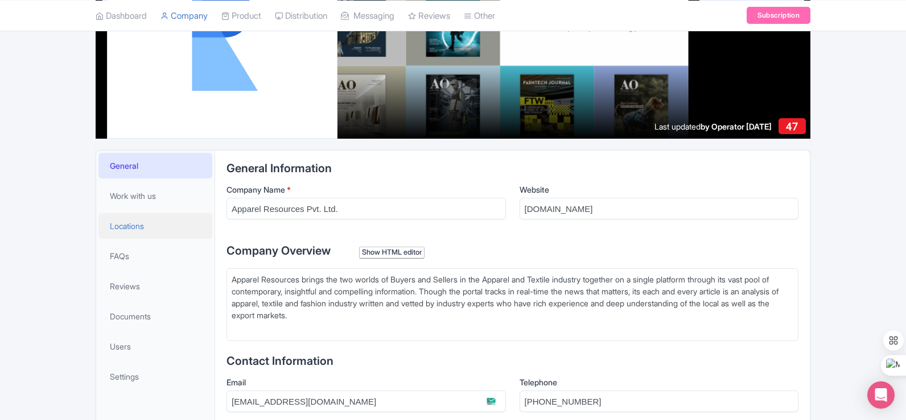
click at [137, 225] on span "Locations" at bounding box center [127, 226] width 34 height 12
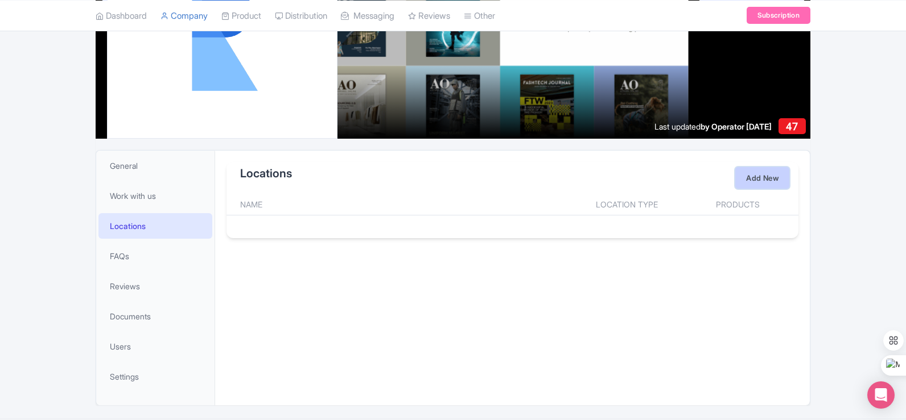
click at [781, 176] on link "Add New" at bounding box center [762, 178] width 54 height 22
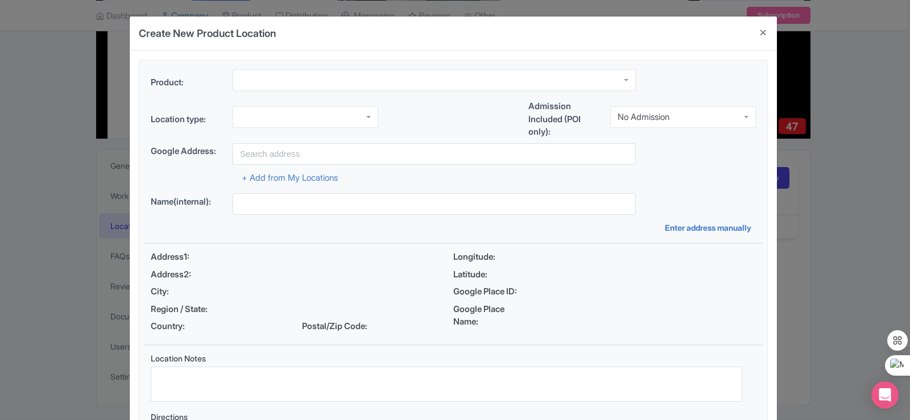
scroll to position [57, 0]
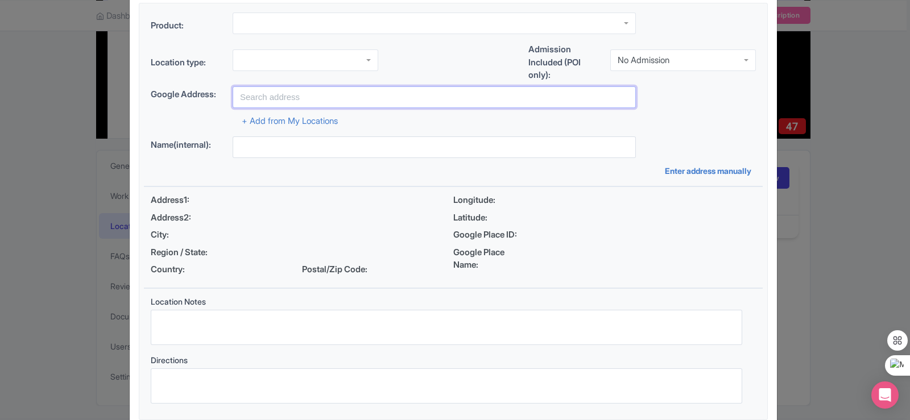
click at [298, 92] on input "text" at bounding box center [434, 97] width 403 height 22
type input "B-32, South Extension - 1, Block-B, Delhi, India"
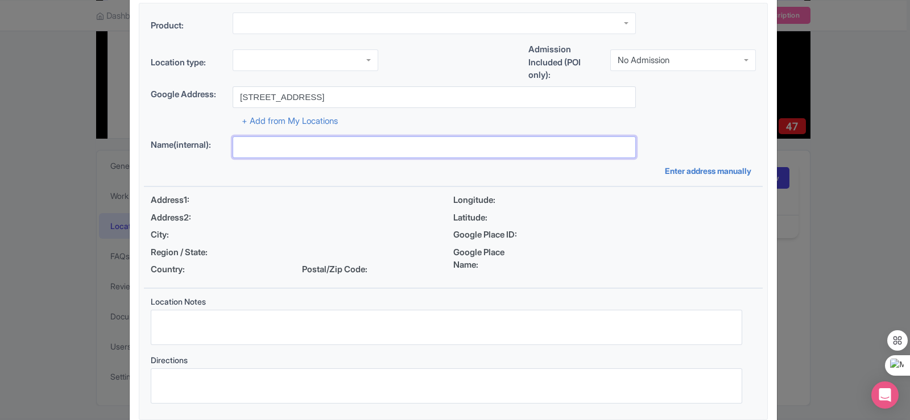
type input "Apparel Resources Pvt Ltd"
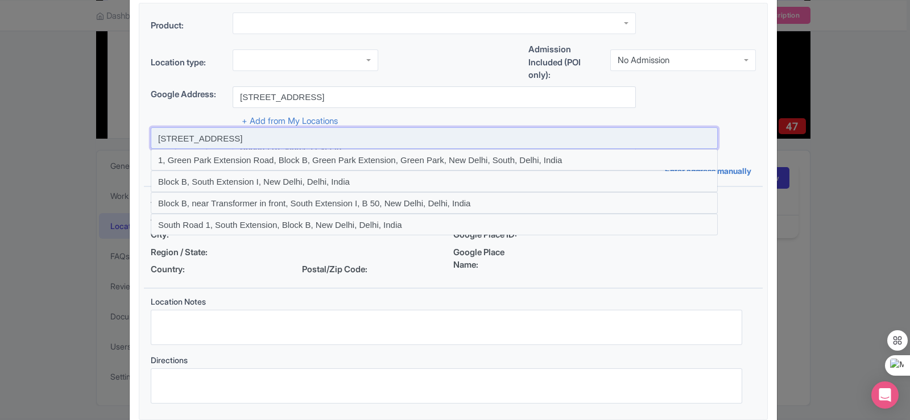
click at [374, 138] on input at bounding box center [434, 138] width 567 height 22
type input "South Extension I, South Extension I, Block B, New Delhi, Delhi, India"
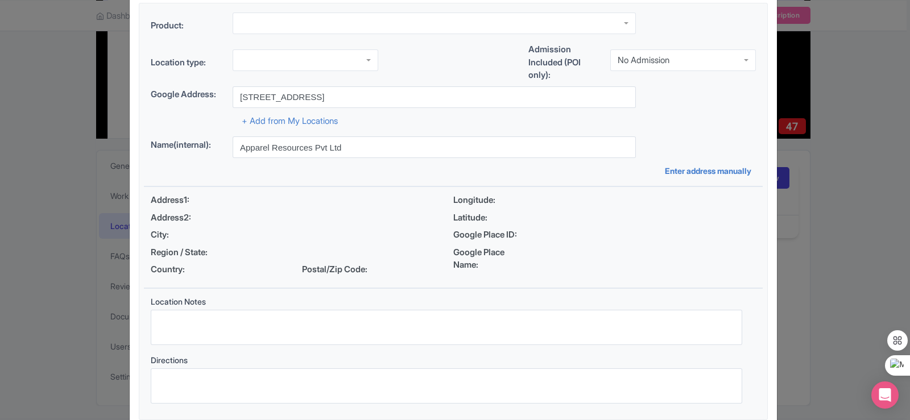
type input "South Extension I, South Extension I, Block B, New Delhi, Delhi, India"
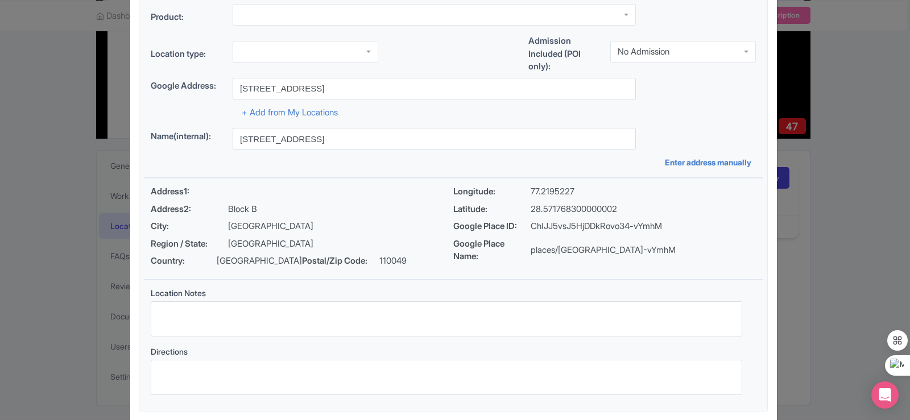
scroll to position [0, 0]
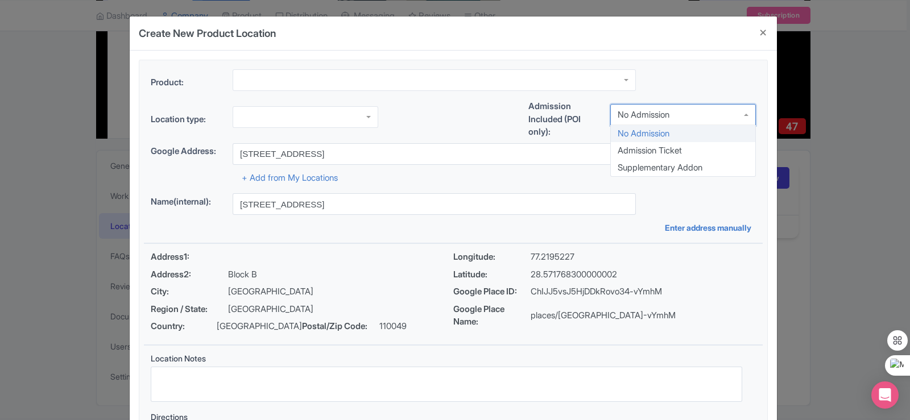
click at [693, 123] on div "No Admission" at bounding box center [683, 115] width 146 height 22
click at [696, 118] on div "No Admission" at bounding box center [683, 115] width 146 height 22
click at [353, 115] on div at bounding box center [306, 117] width 146 height 22
click at [662, 116] on div "No Admission" at bounding box center [644, 117] width 52 height 10
click at [369, 72] on div at bounding box center [434, 80] width 403 height 22
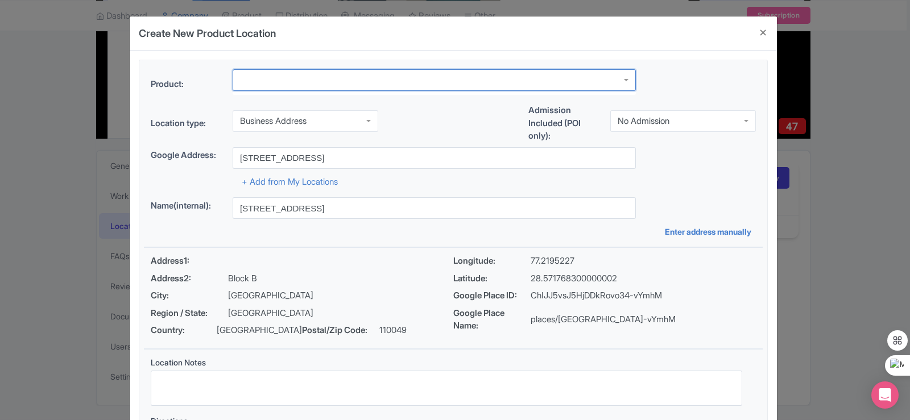
click at [367, 80] on div at bounding box center [434, 80] width 403 height 22
click at [620, 81] on div at bounding box center [434, 80] width 403 height 22
type input "M"
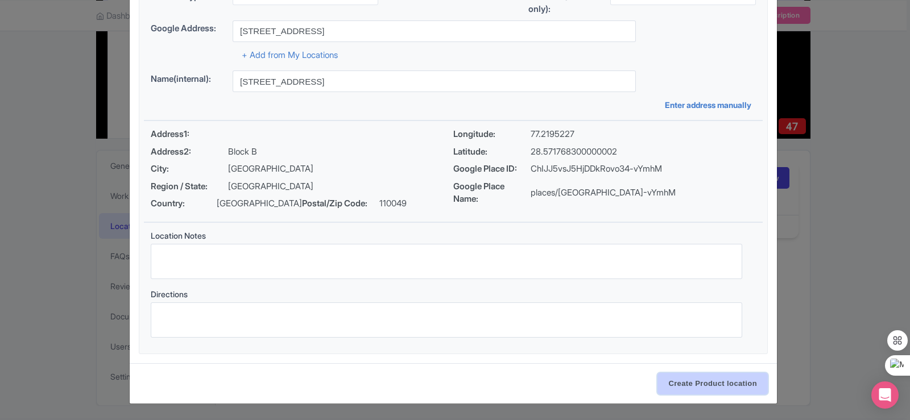
click at [684, 382] on input "Create Product location" at bounding box center [713, 384] width 110 height 22
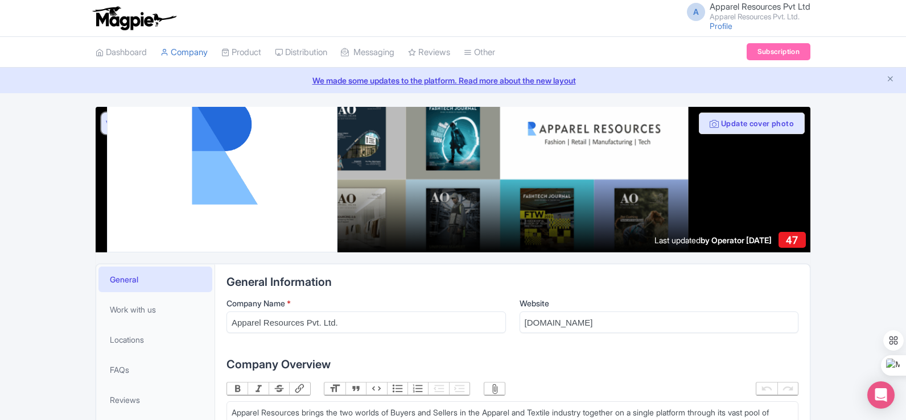
click at [105, 118] on link "View as visitor" at bounding box center [129, 124] width 56 height 22
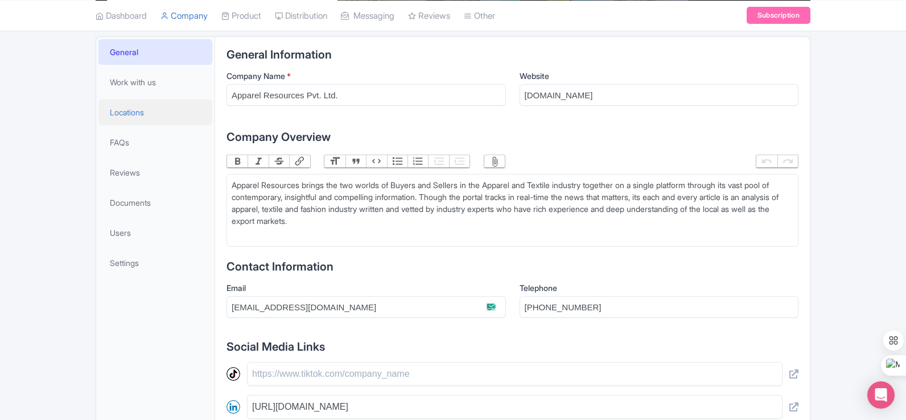
click at [157, 115] on link "Locations" at bounding box center [155, 113] width 114 height 26
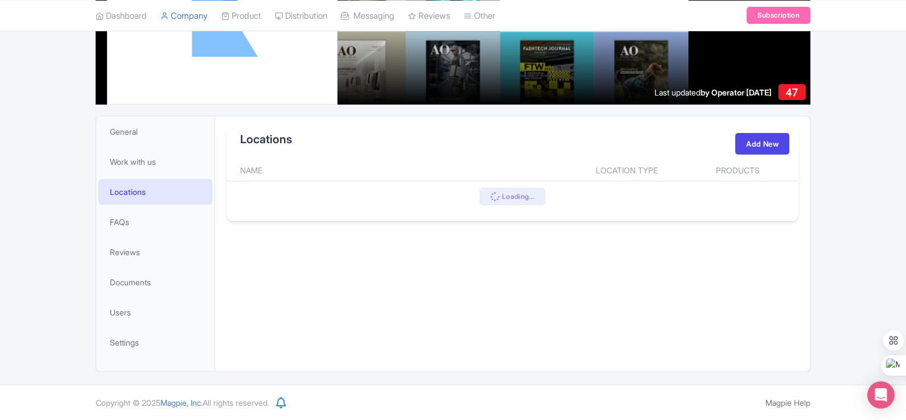
scroll to position [148, 0]
click at [662, 180] on th "Location Type" at bounding box center [626, 171] width 114 height 22
click at [740, 167] on th "Products" at bounding box center [741, 171] width 114 height 22
click at [639, 162] on th "Location Type" at bounding box center [626, 171] width 114 height 22
click at [774, 138] on link "Add New" at bounding box center [762, 144] width 54 height 22
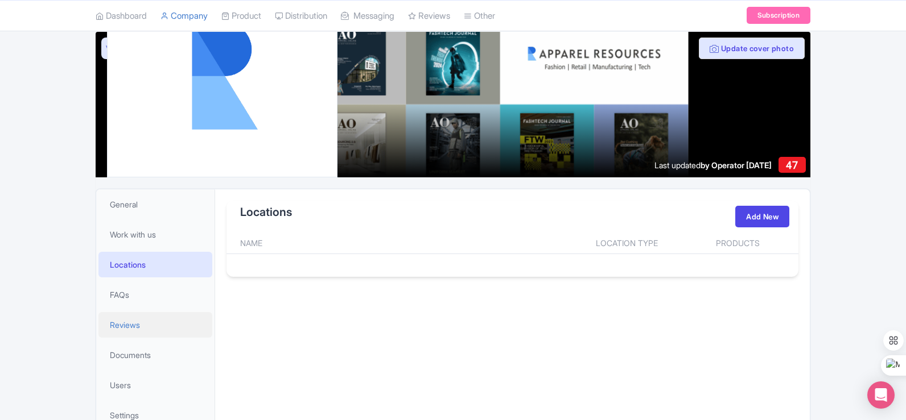
scroll to position [0, 0]
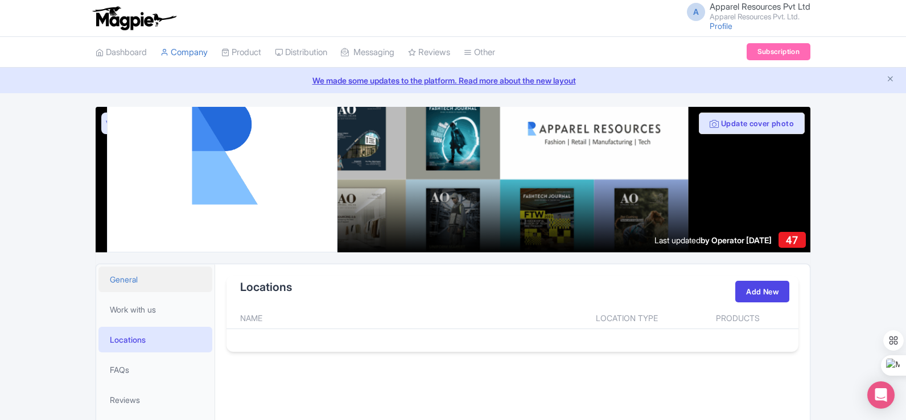
click at [139, 279] on link "General" at bounding box center [155, 280] width 114 height 26
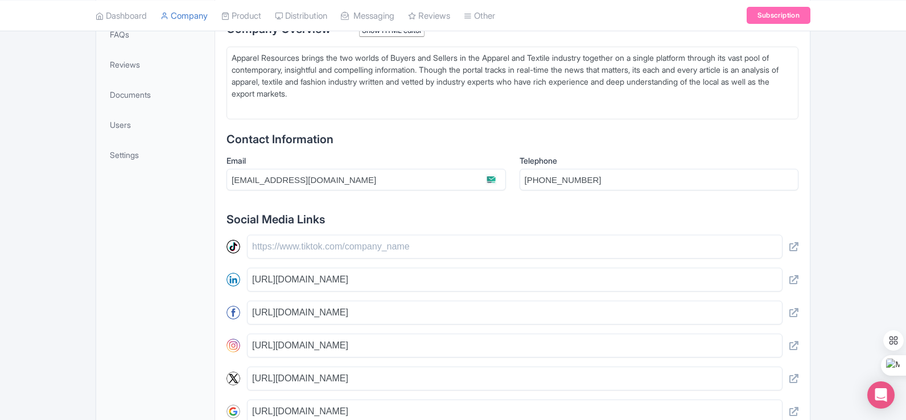
scroll to position [228, 0]
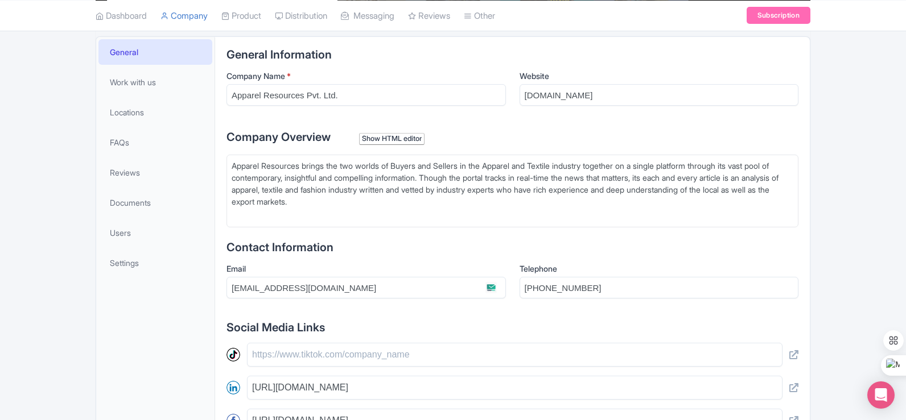
click at [362, 203] on div "Apparel Resources brings the two worlds of Buyers and Sellers in the Apparel an…" at bounding box center [512, 190] width 561 height 60
click at [329, 212] on div "Apparel Resources brings the two worlds of Buyers and Sellers in the Apparel an…" at bounding box center [512, 190] width 561 height 60
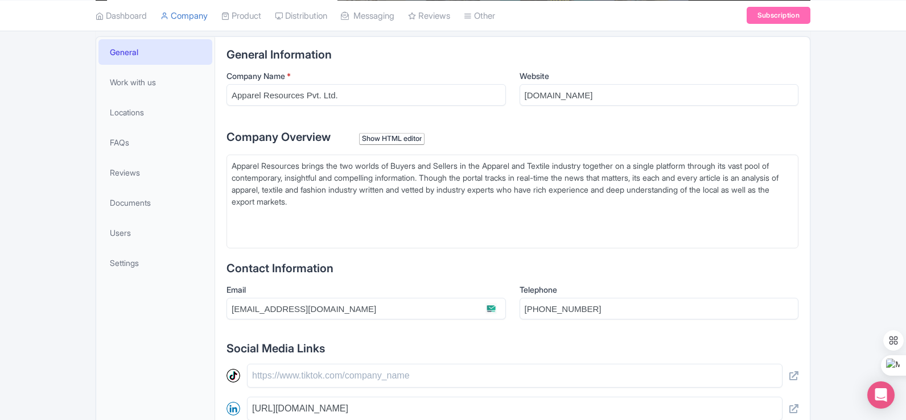
paste trix-editor "&nbsp;</div><div>Address:&nbsp; B-32, South Extension I, Block B, New Delhi, De…"
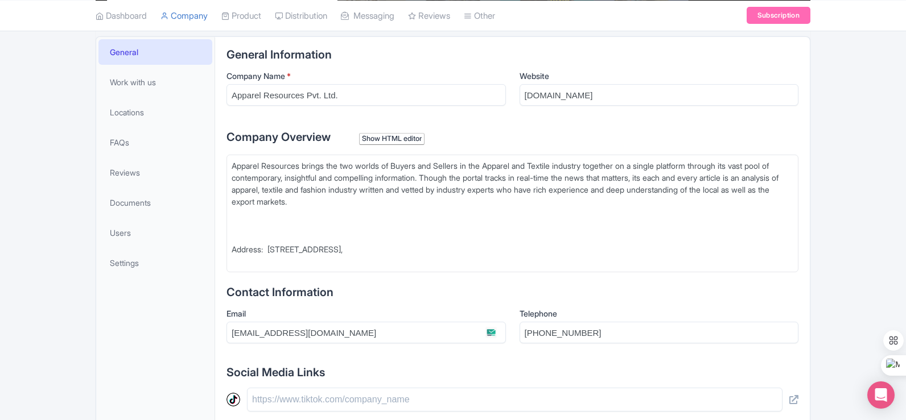
type trix-editor "<div>Apparel Resources brings the two worlds of Buyers and Sellers in the Appar…"
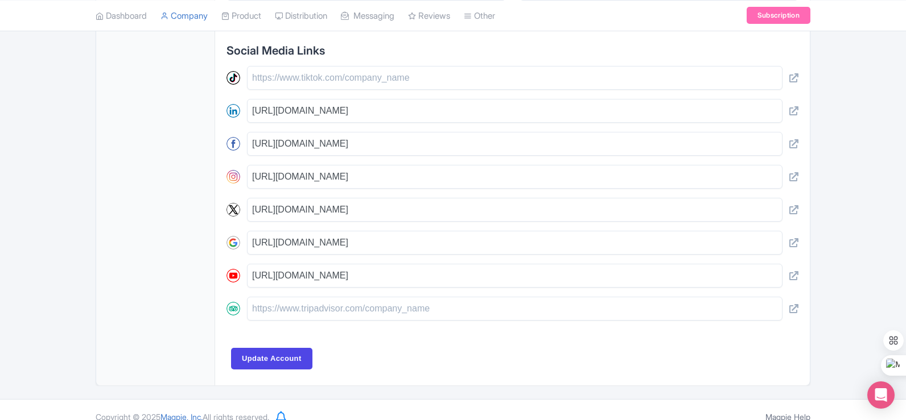
scroll to position [552, 0]
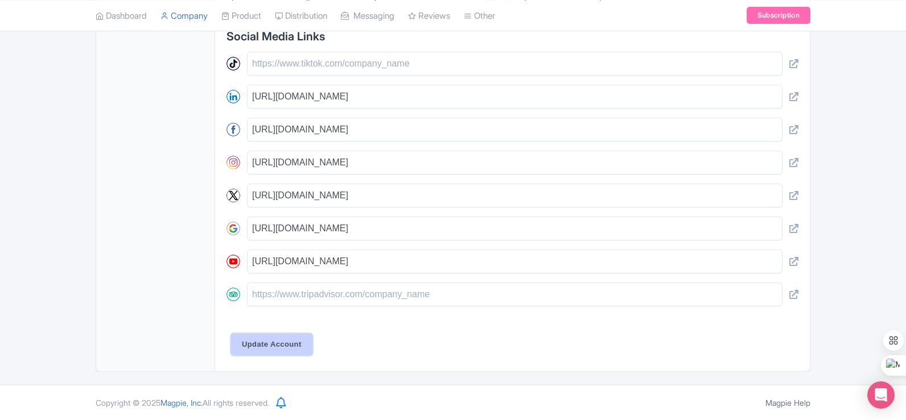
click at [271, 338] on input "Update Account" at bounding box center [271, 345] width 81 height 22
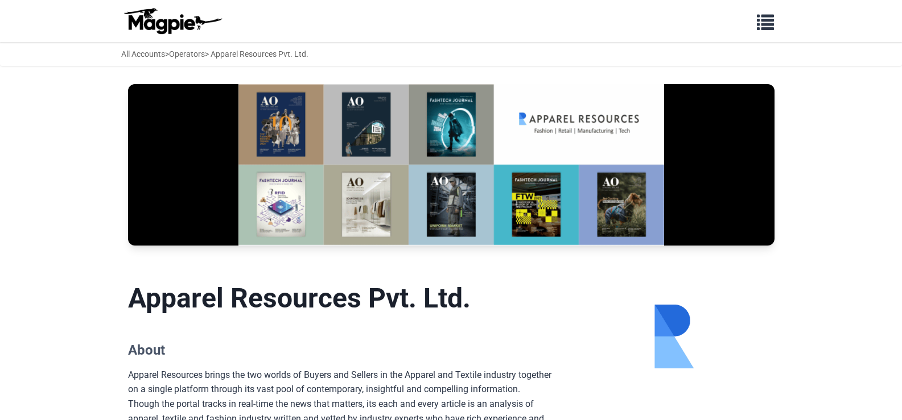
scroll to position [228, 0]
